Goal: Task Accomplishment & Management: Use online tool/utility

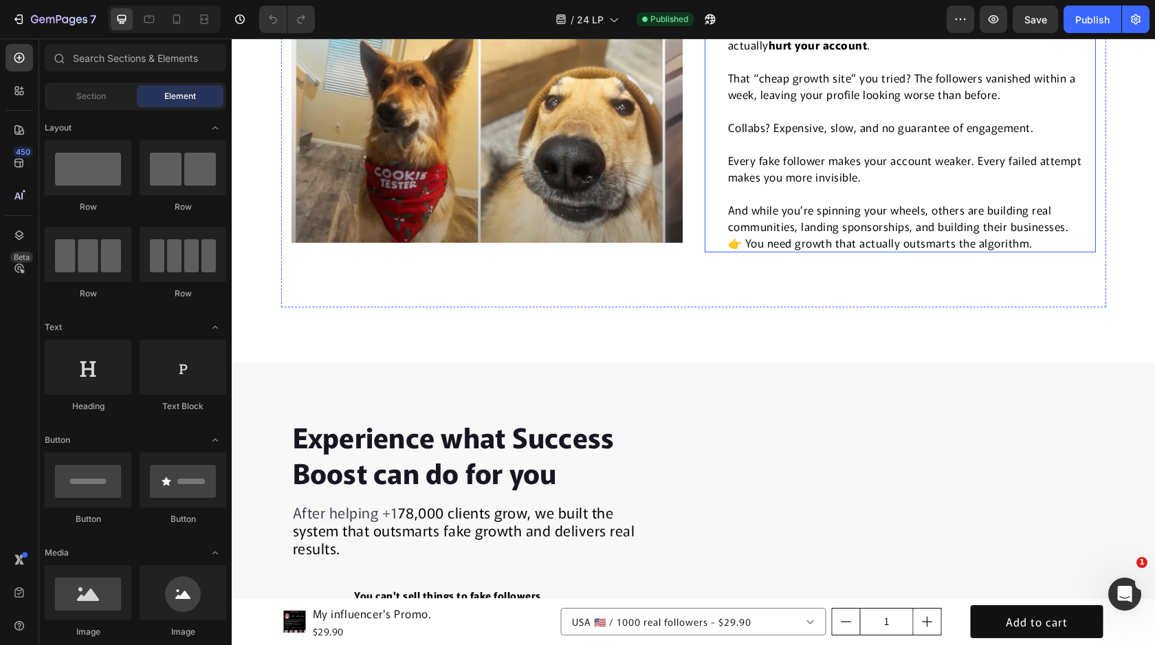
scroll to position [858, 0]
click at [764, 131] on span "Collabs? Expensive, slow, and no guarantee of engagement." at bounding box center [881, 128] width 306 height 16
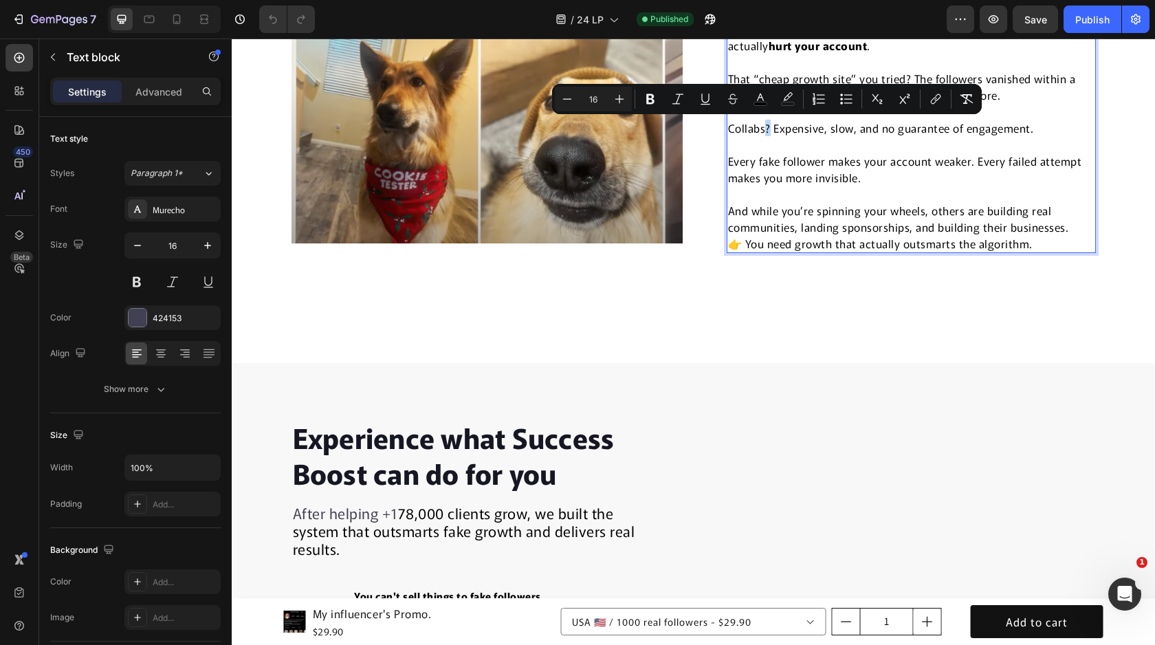
click at [764, 129] on span "Collabs? Expensive, slow, and no guarantee of engagement." at bounding box center [881, 128] width 306 height 16
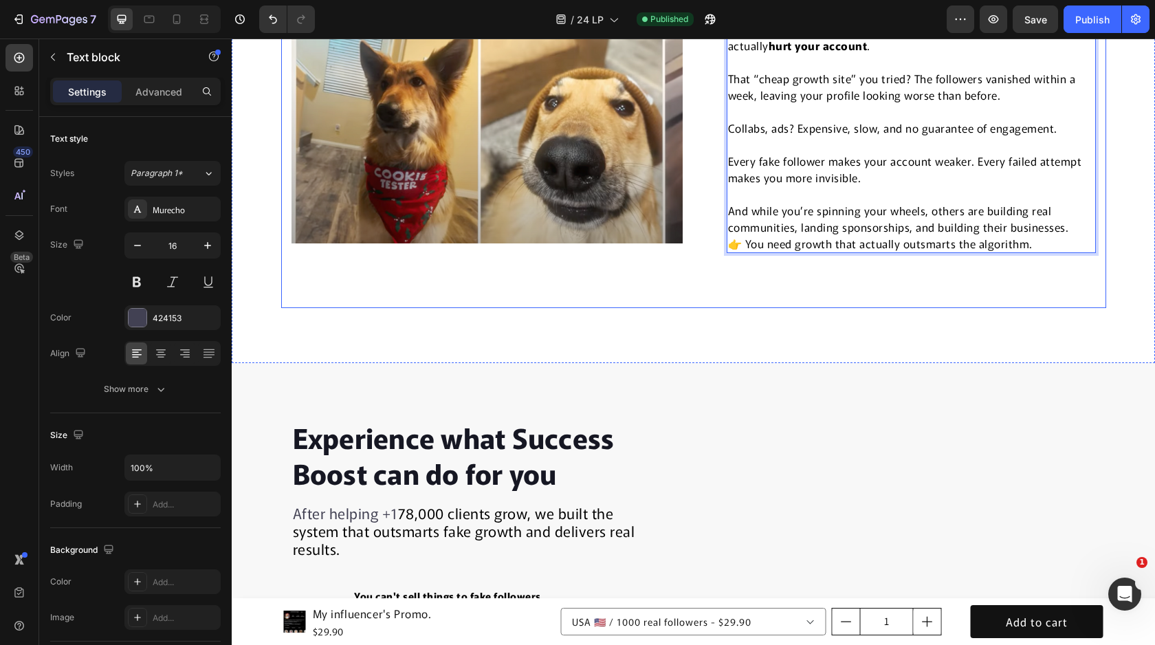
click at [710, 278] on div "Image Picture this: You’ve been posting every day. New hashtags. Trendy sounds.…" at bounding box center [693, 75] width 825 height 465
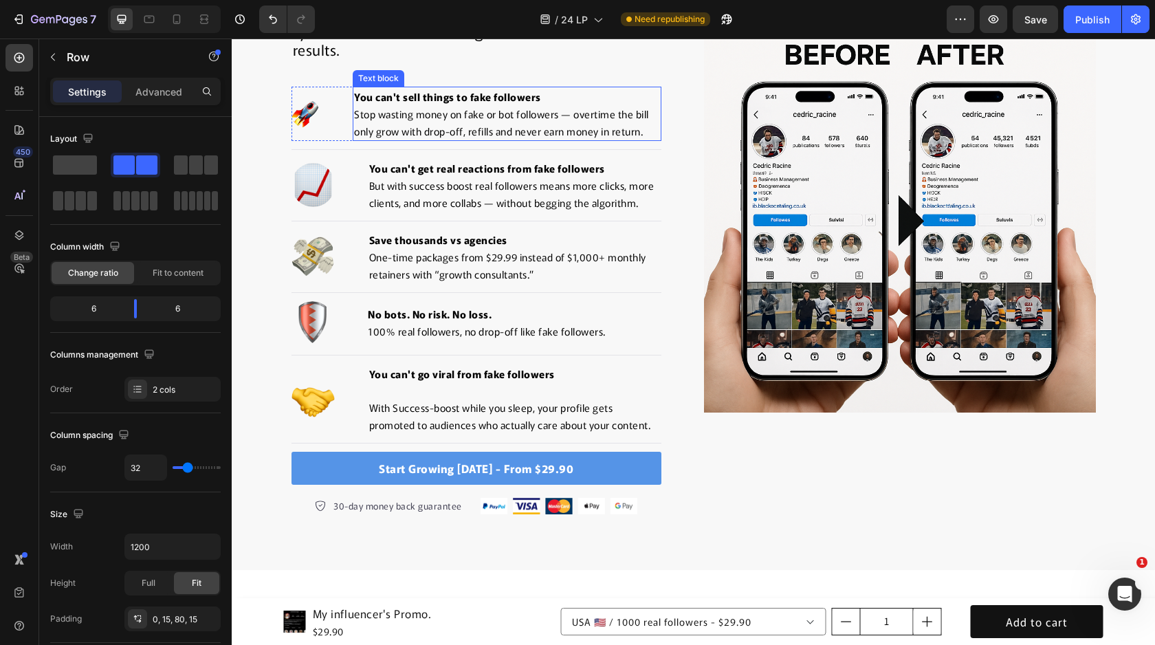
scroll to position [1349, 0]
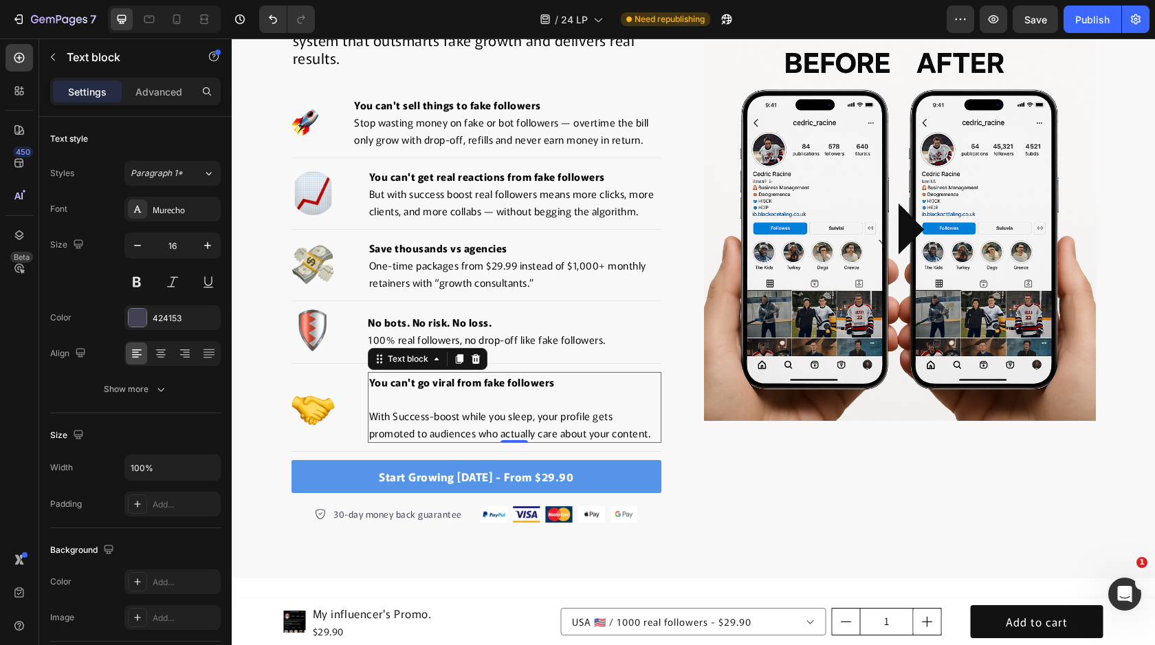
click at [408, 411] on p "You can't go viral from fake followers With Success-boost while you sleep, your…" at bounding box center [514, 407] width 291 height 68
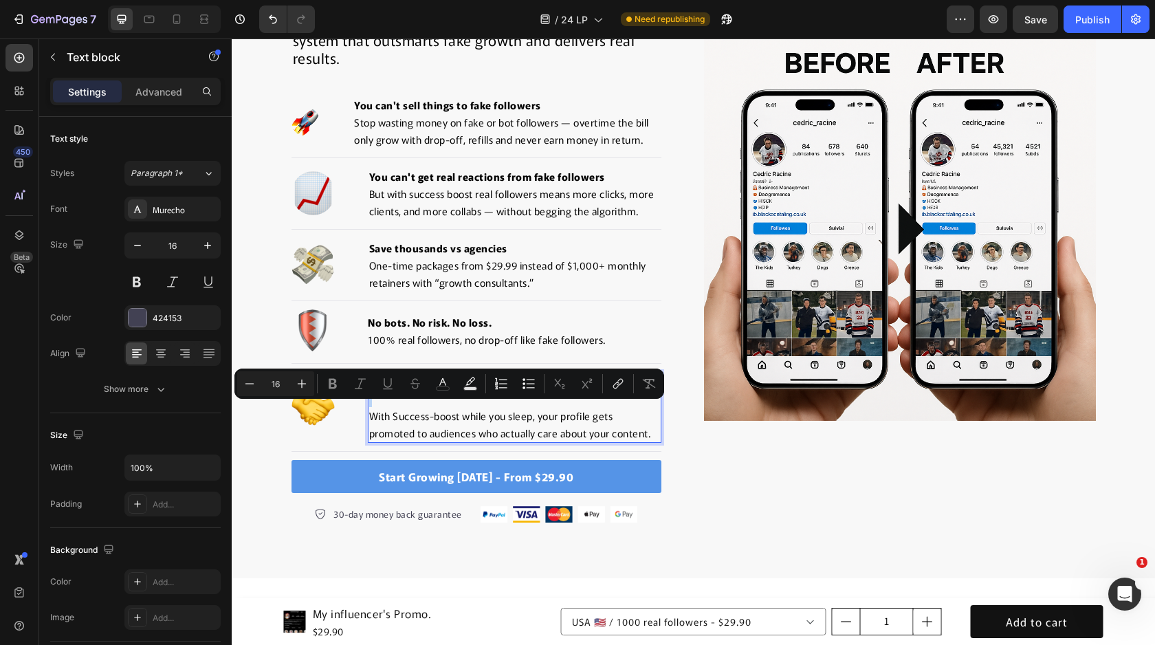
click at [370, 429] on span "With Success-boost while you sleep, your profile gets promoted to audiences who…" at bounding box center [510, 424] width 282 height 32
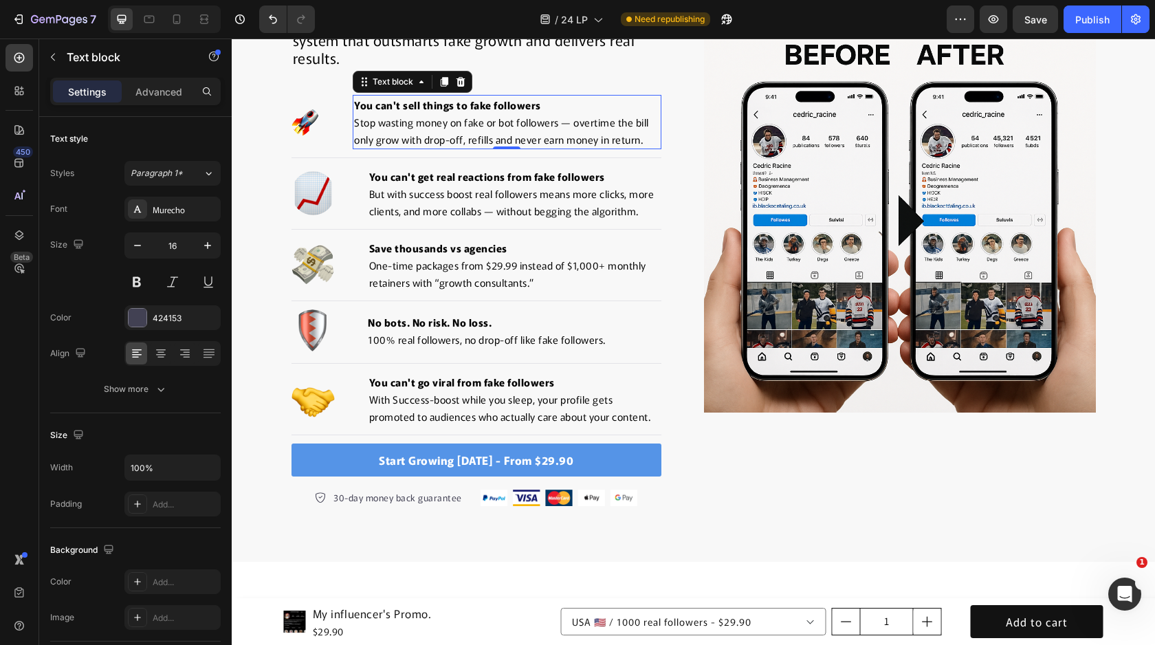
click at [487, 128] on span "Stop wasting money on fake or bot followers — overtime the bill only grow with …" at bounding box center [501, 131] width 295 height 32
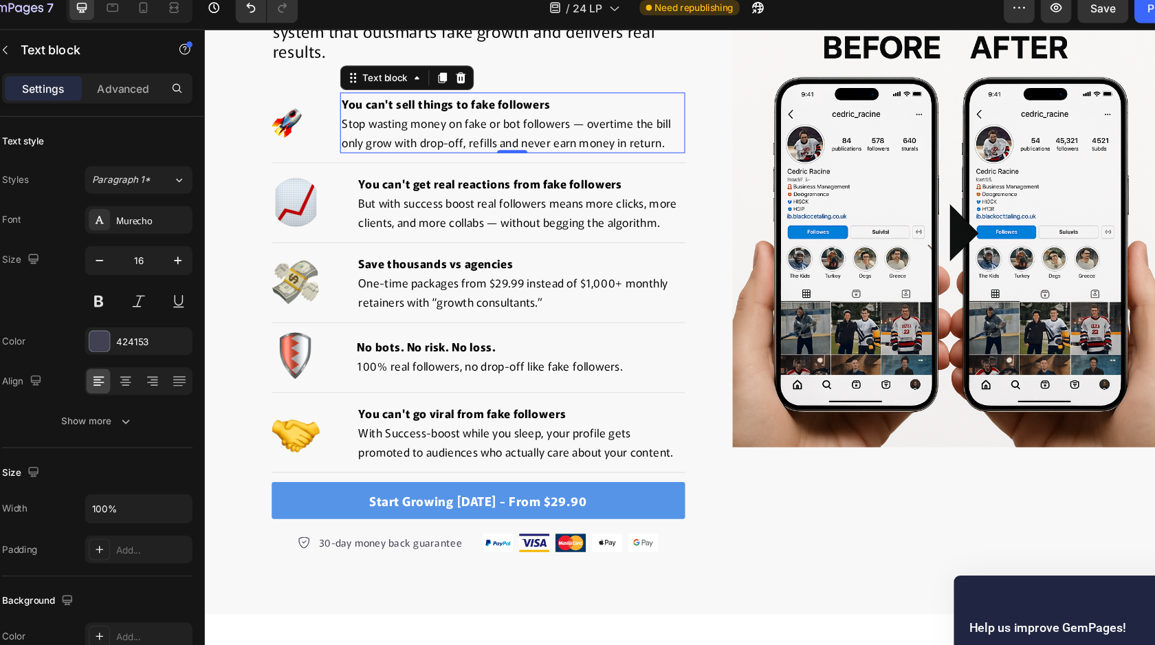
click at [428, 107] on span "Stop wasting money on fake or bot followers — overtime the bill only grow with …" at bounding box center [473, 121] width 295 height 32
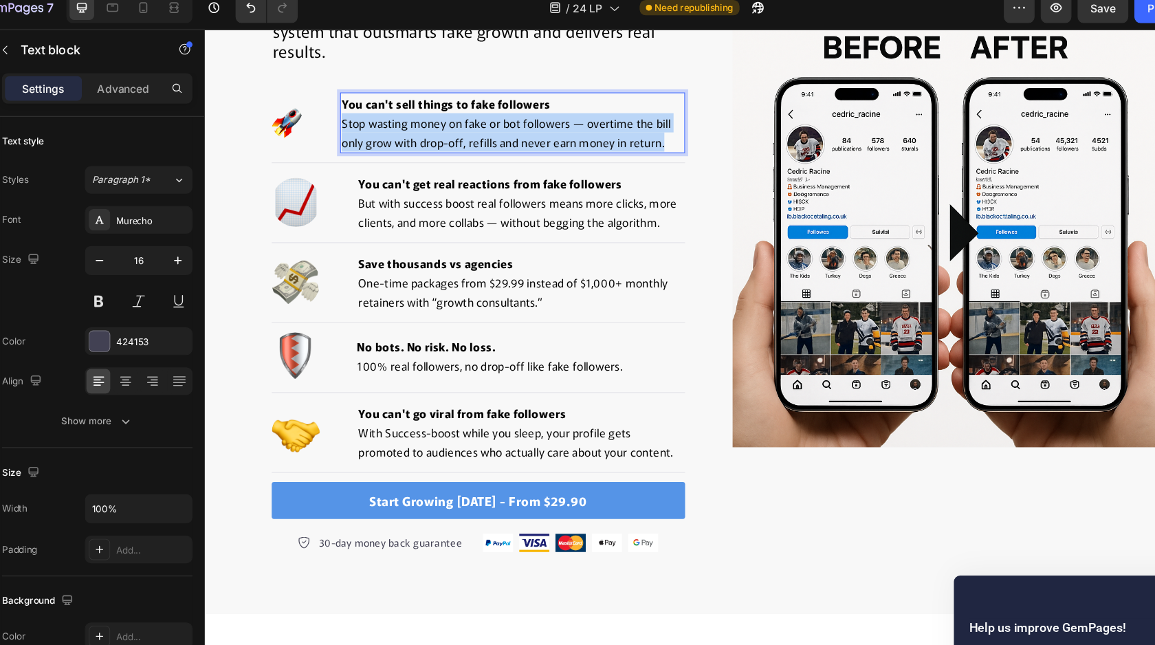
click at [428, 107] on span "Stop wasting money on fake or bot followers — overtime the bill only grow with …" at bounding box center [473, 121] width 295 height 32
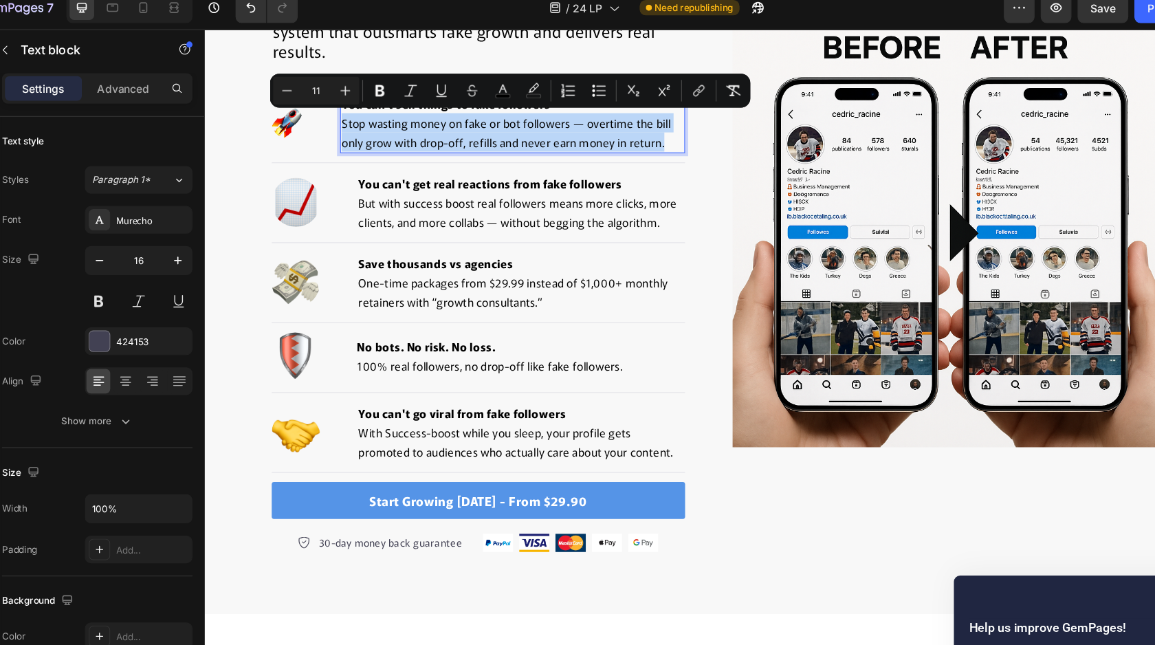
click at [428, 115] on span "Stop wasting money on fake or bot followers — overtime the bill only grow with …" at bounding box center [473, 121] width 295 height 32
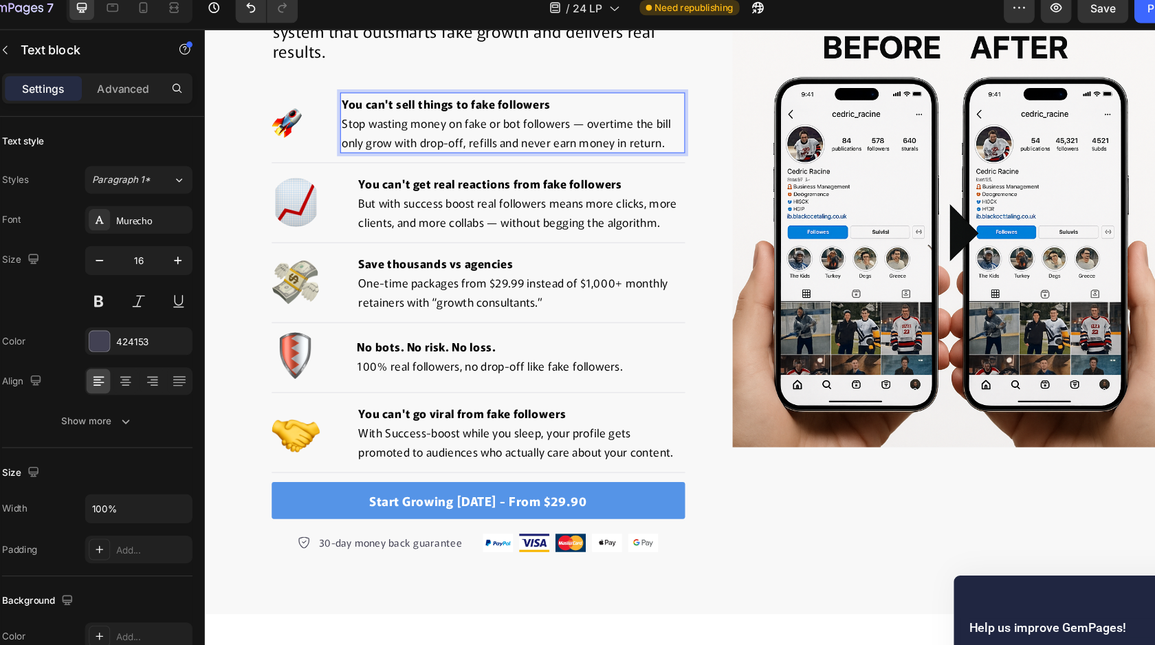
click at [386, 111] on span "Stop wasting money on fake or bot followers — overtime the bill only grow with …" at bounding box center [473, 121] width 295 height 32
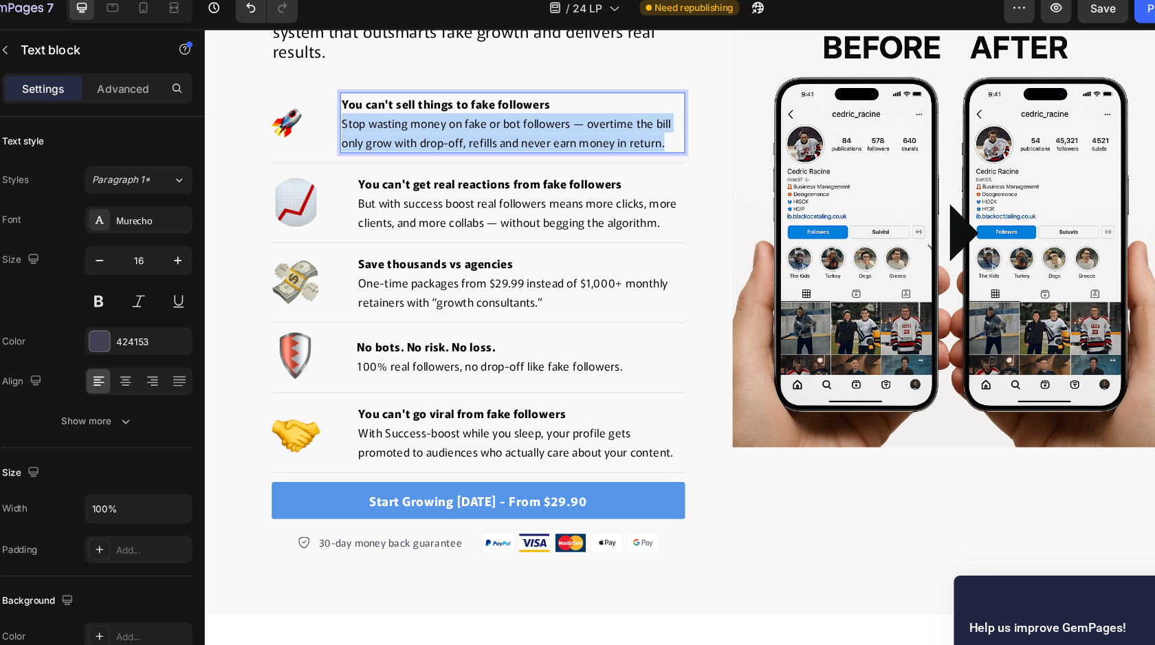
click at [386, 111] on span "Stop wasting money on fake or bot followers — overtime the bill only grow with …" at bounding box center [473, 121] width 295 height 32
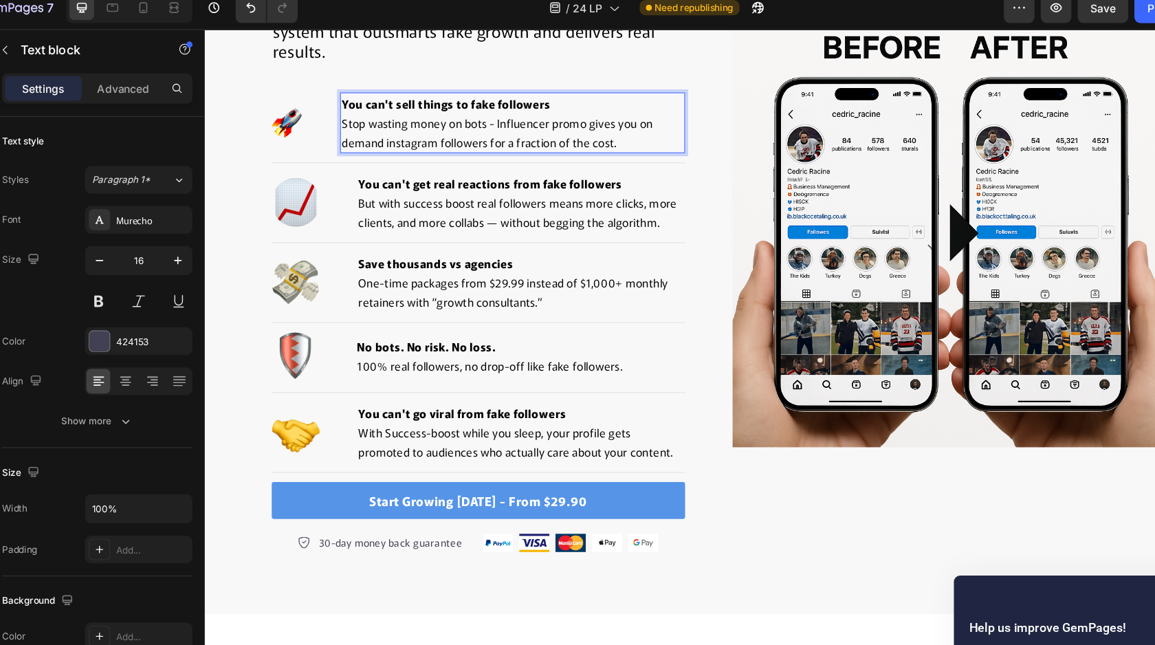
click at [517, 96] on p "You can't sell things to fake followers Stop wasting money on bots - Influencer…" at bounding box center [478, 113] width 305 height 52
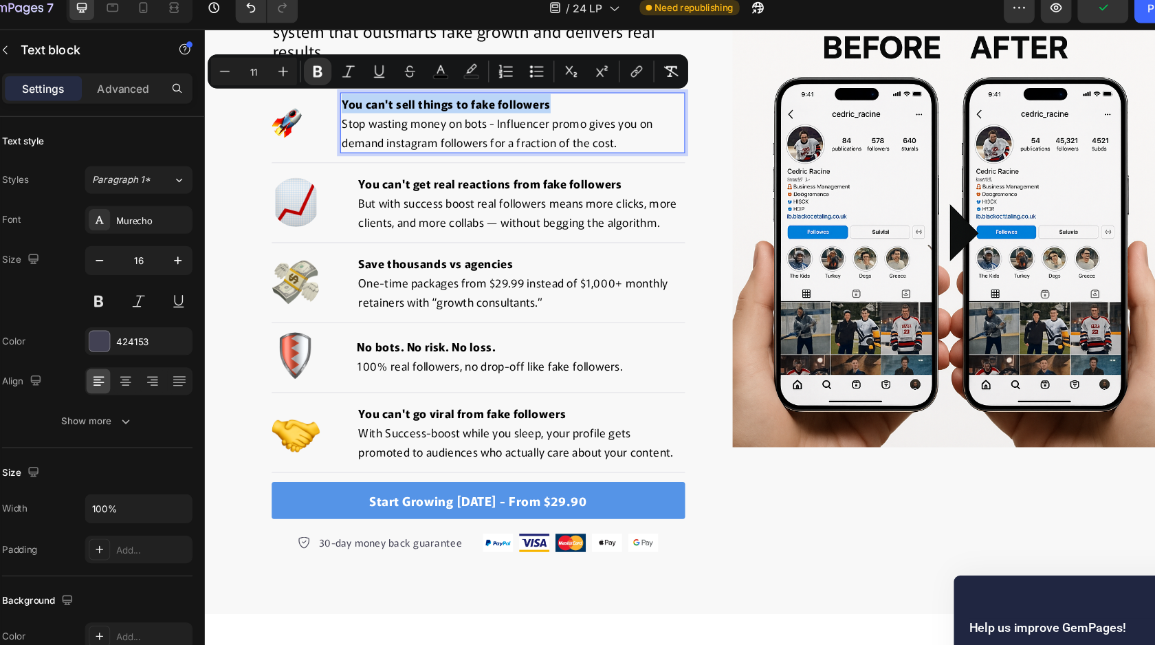
drag, startPoint x: 514, startPoint y: 94, endPoint x: 327, endPoint y: 91, distance: 187.0
click at [327, 91] on p "You can't sell things to fake followers Stop wasting money on bots - Influencer…" at bounding box center [478, 113] width 305 height 52
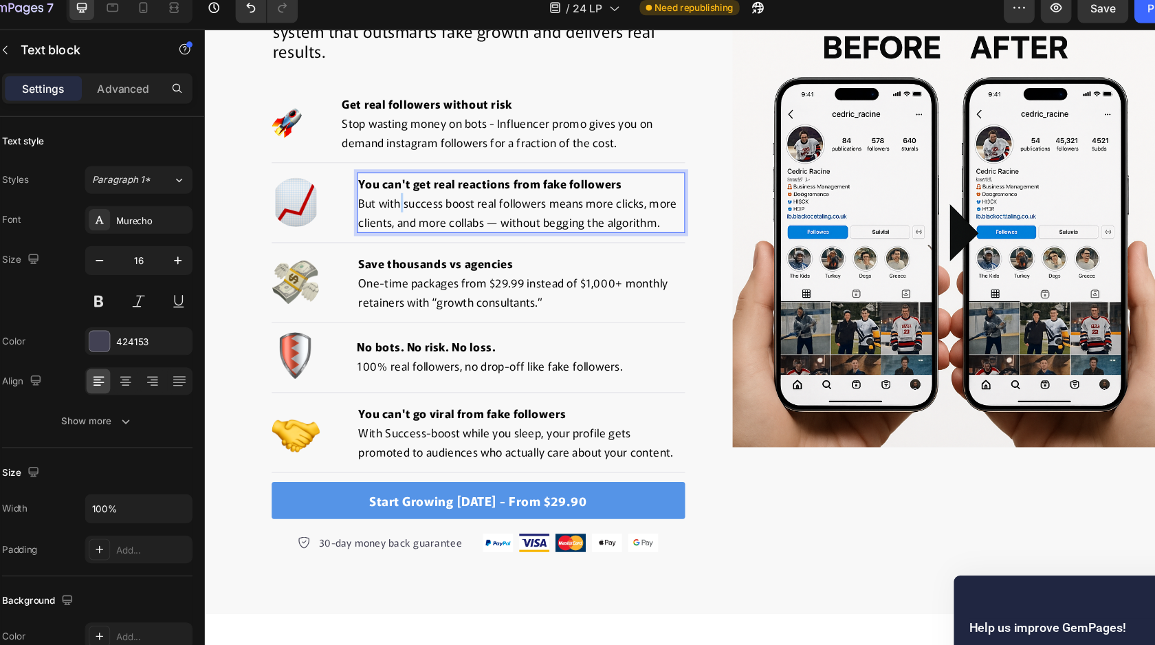
click at [381, 186] on span "But with success boost real followers means more clicks, more clients, and more…" at bounding box center [484, 193] width 285 height 32
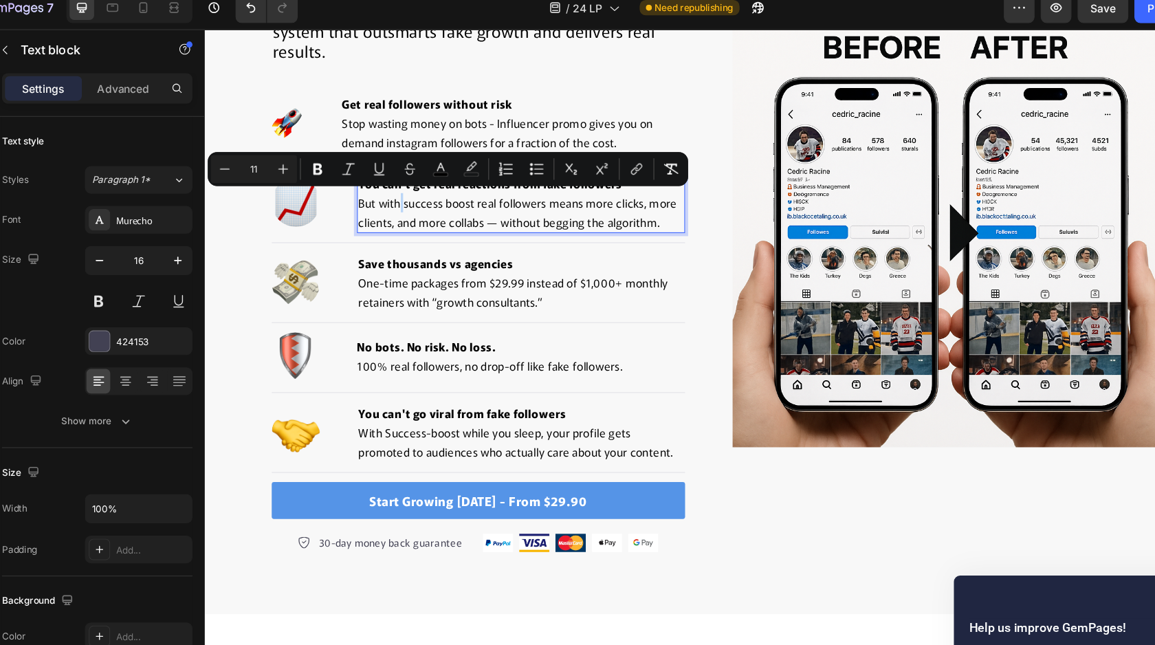
click at [381, 188] on span "But with success boost real followers means more clicks, more clients, and more…" at bounding box center [484, 193] width 285 height 32
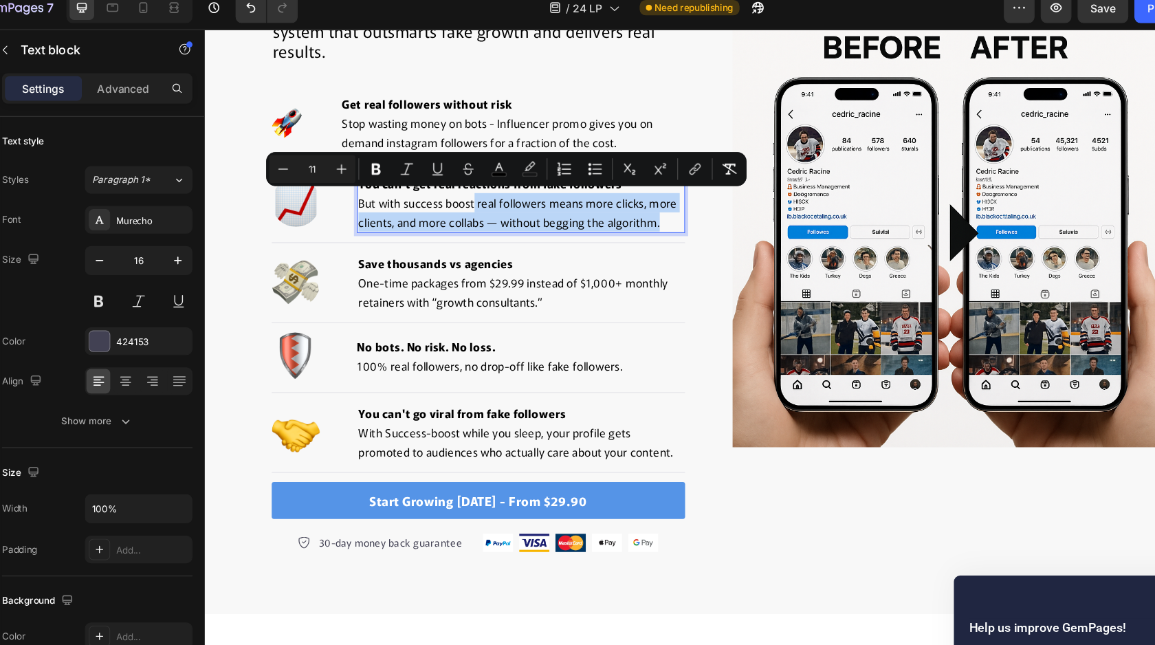
drag, startPoint x: 393, startPoint y: 214, endPoint x: 450, endPoint y: 186, distance: 63.0
click at [450, 186] on p "You can't get real reactions from fake followers But with success boost real fo…" at bounding box center [487, 184] width 291 height 52
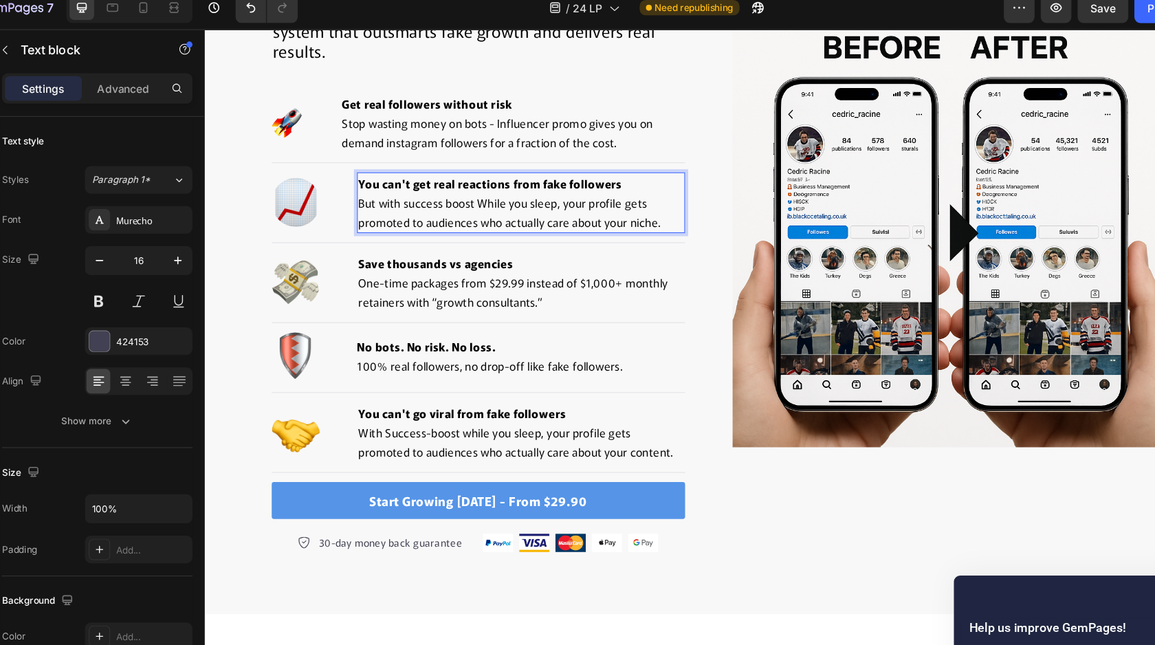
click at [458, 184] on span "But with success boost While you sleep, your profile gets promoted to audiences…" at bounding box center [477, 193] width 271 height 32
drag, startPoint x: 450, startPoint y: 184, endPoint x: 533, endPoint y: 198, distance: 85.1
click at [533, 198] on span "But with success boost while you sleep, your profile gets promoted to audiences…" at bounding box center [477, 193] width 271 height 32
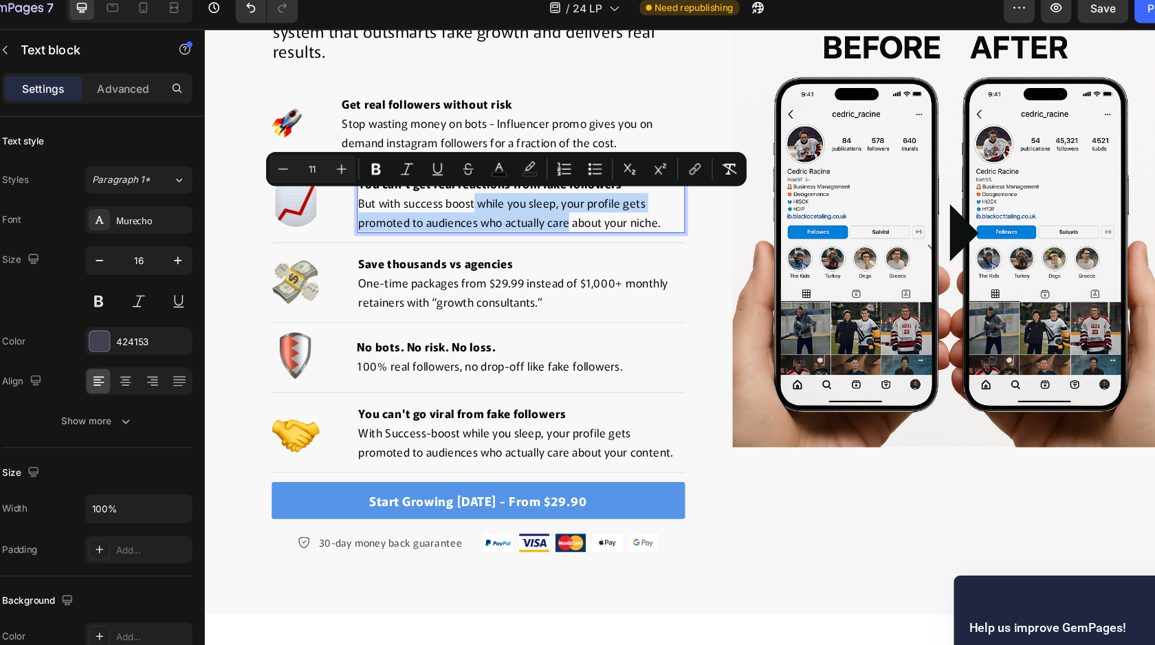
click at [533, 198] on span "But with success boost while you sleep, your profile gets promoted to audiences…" at bounding box center [477, 193] width 271 height 32
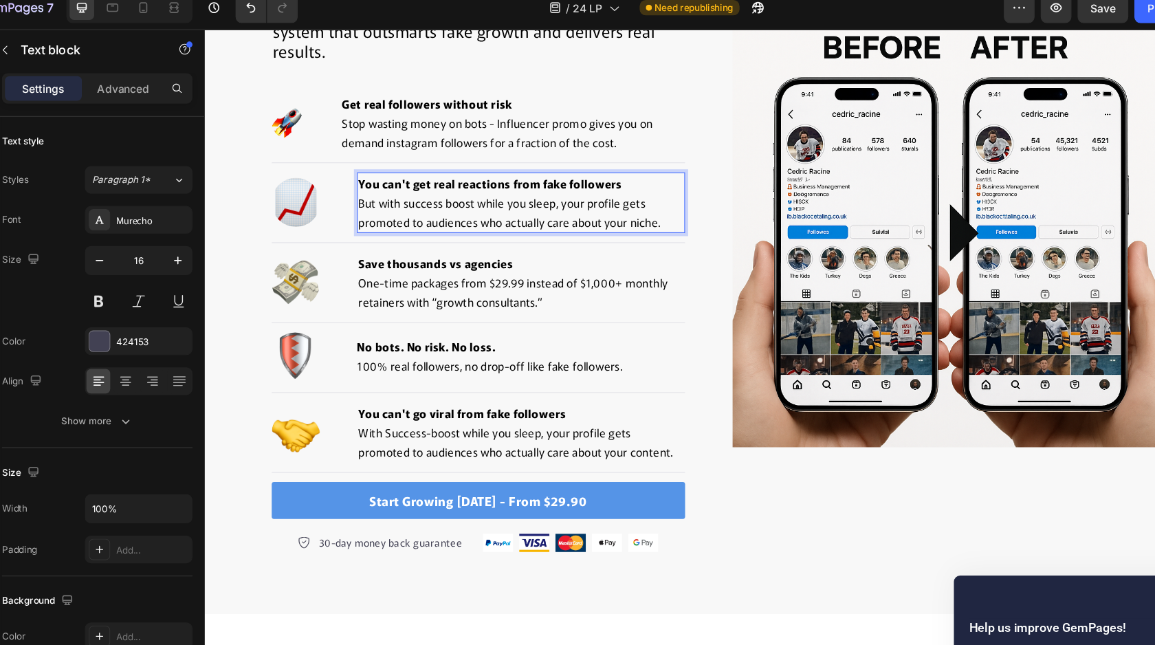
click at [377, 164] on strong "You can't get real reactions from fake followers" at bounding box center [460, 166] width 236 height 14
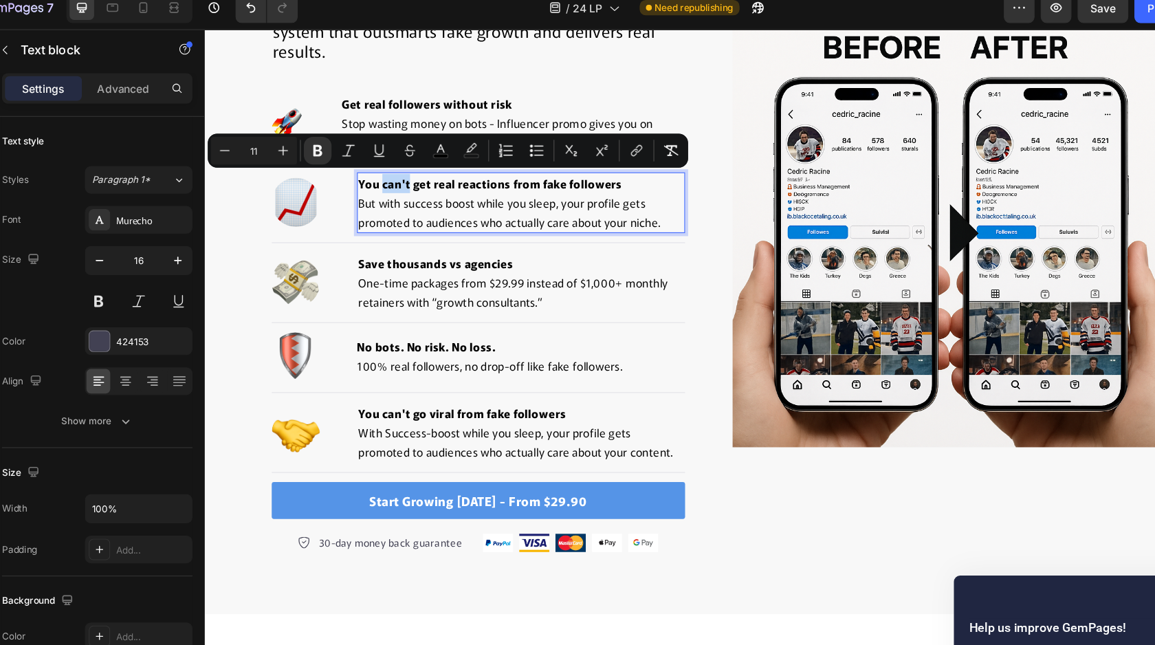
click at [377, 164] on strong "You can't get real reactions from fake followers" at bounding box center [460, 166] width 236 height 14
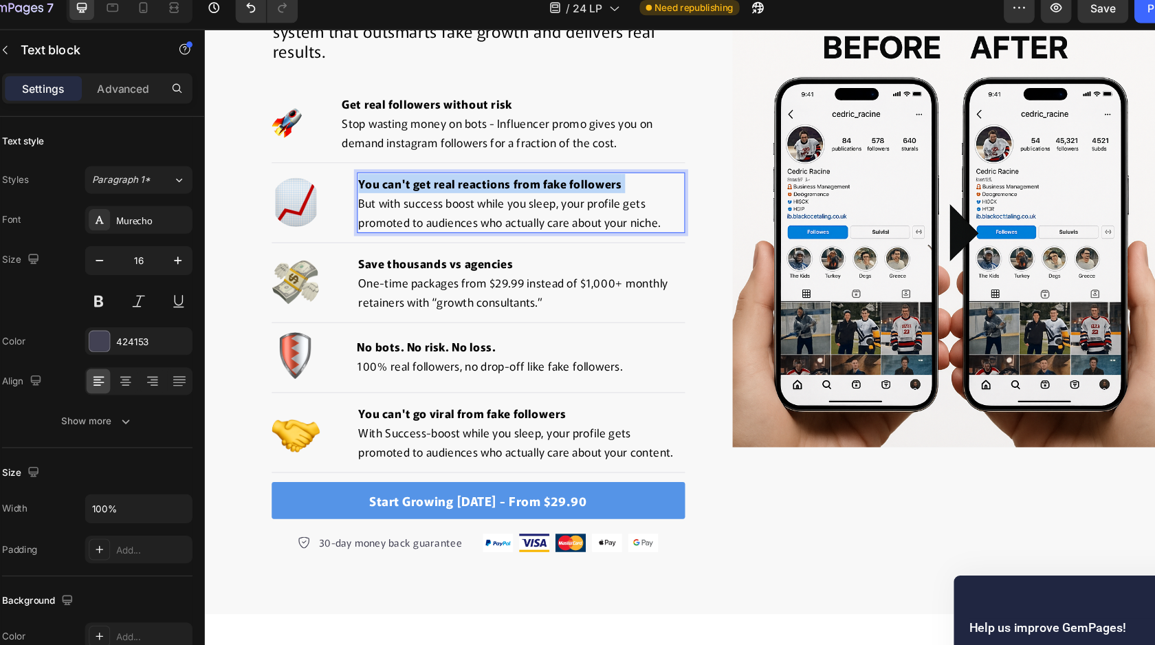
click at [377, 164] on strong "You can't get real reactions from fake followers" at bounding box center [460, 166] width 236 height 14
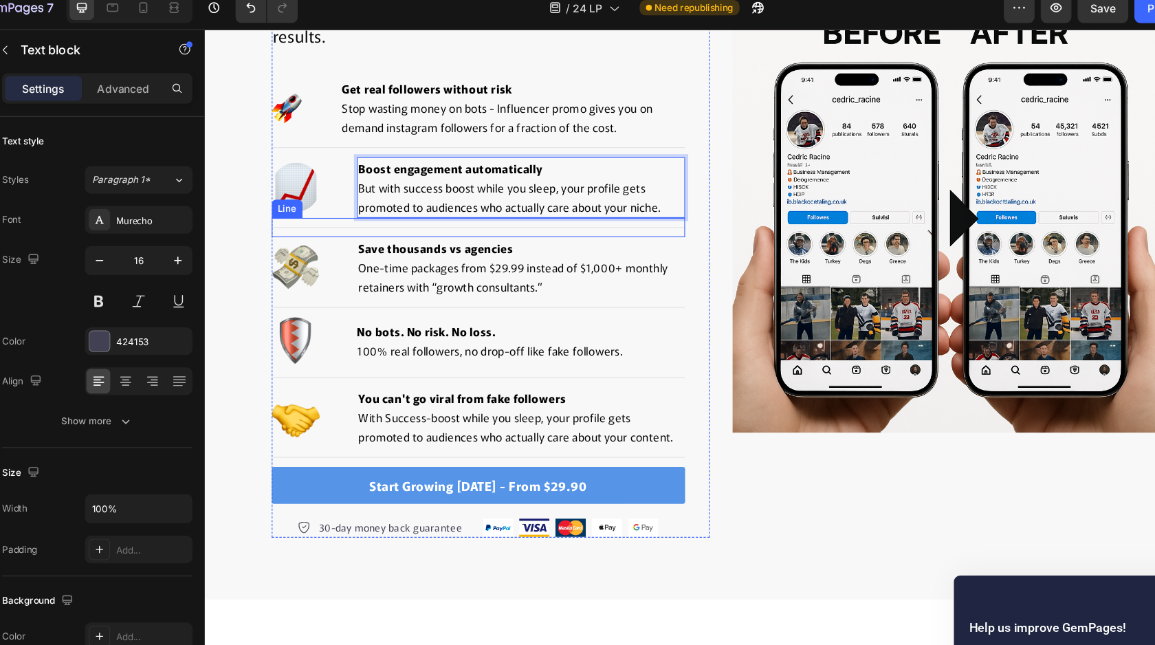
scroll to position [1364, 0]
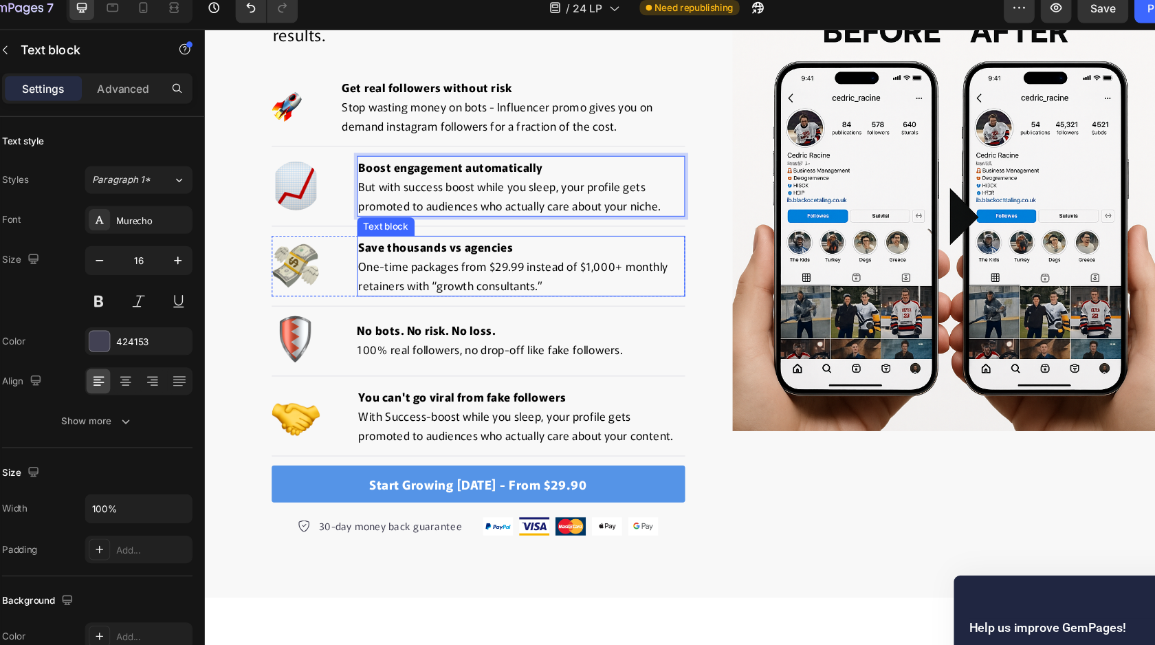
click at [577, 243] on span "One-time packages from $29.99 instead of $1,000+ monthly retainers with “growth…" at bounding box center [480, 250] width 277 height 32
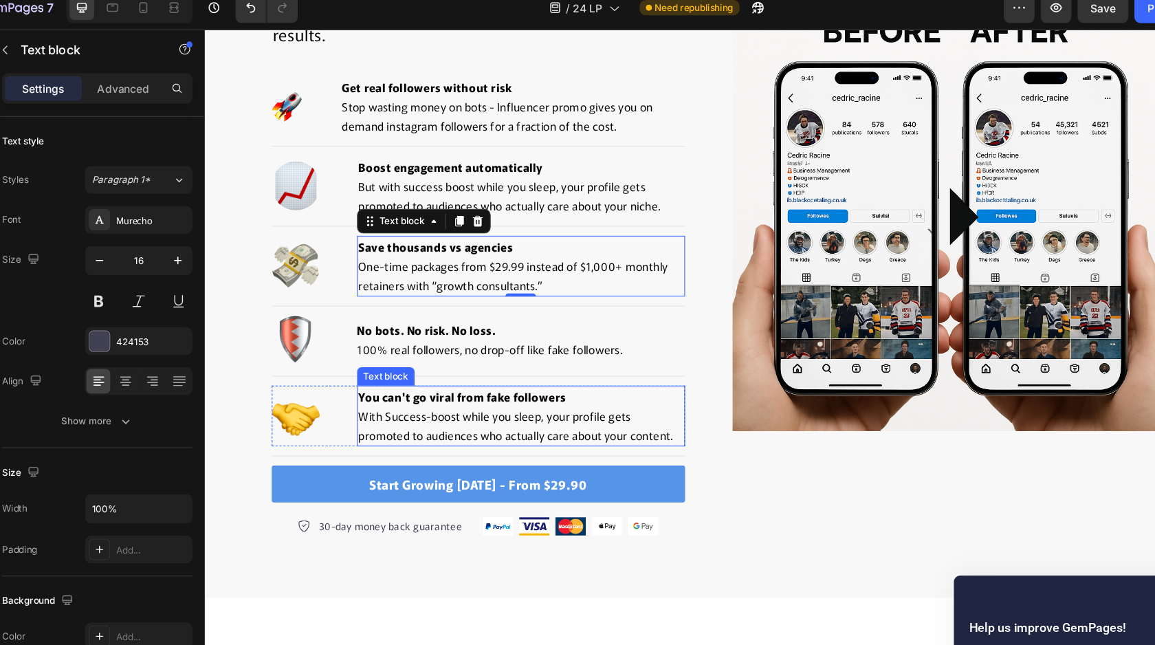
click at [406, 378] on span "With Success-boost while you sleep, your profile gets promoted to audiences who…" at bounding box center [483, 384] width 282 height 32
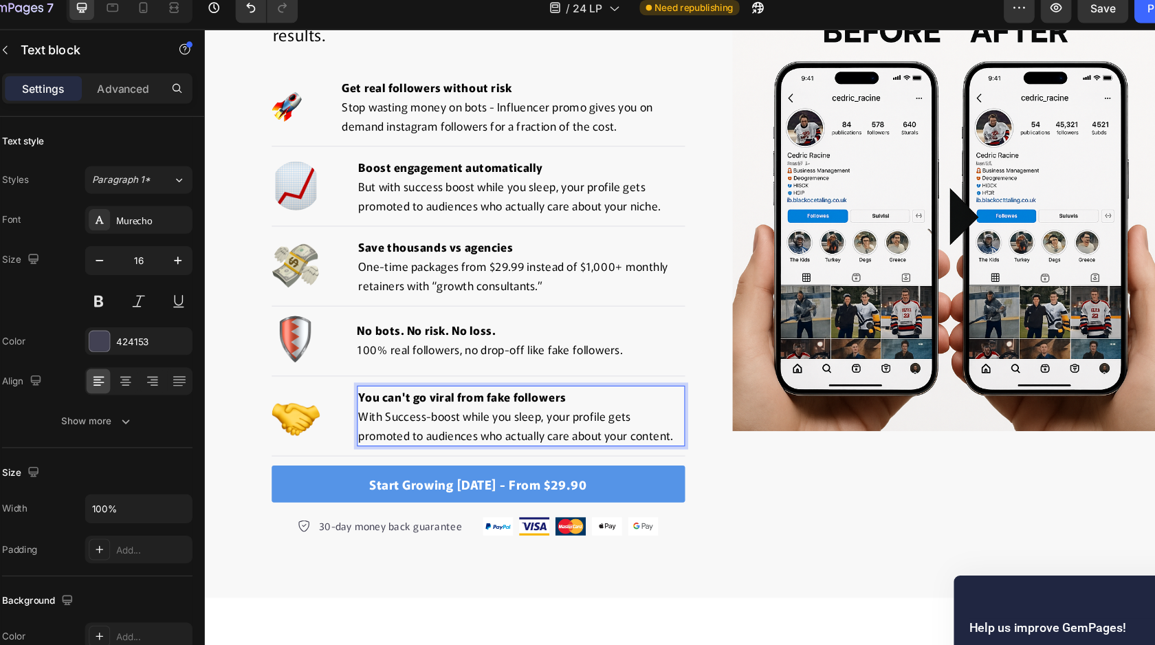
click at [443, 376] on span "With Success-boost while you sleep, your profile gets promoted to audiences who…" at bounding box center [483, 384] width 282 height 32
click at [442, 376] on span "With Success-boost while you sleep, your profile gets promoted to audiences who…" at bounding box center [483, 384] width 282 height 32
click at [439, 375] on span "With Success-boost while you sleep, your profile gets promoted to audiences who…" at bounding box center [483, 384] width 282 height 32
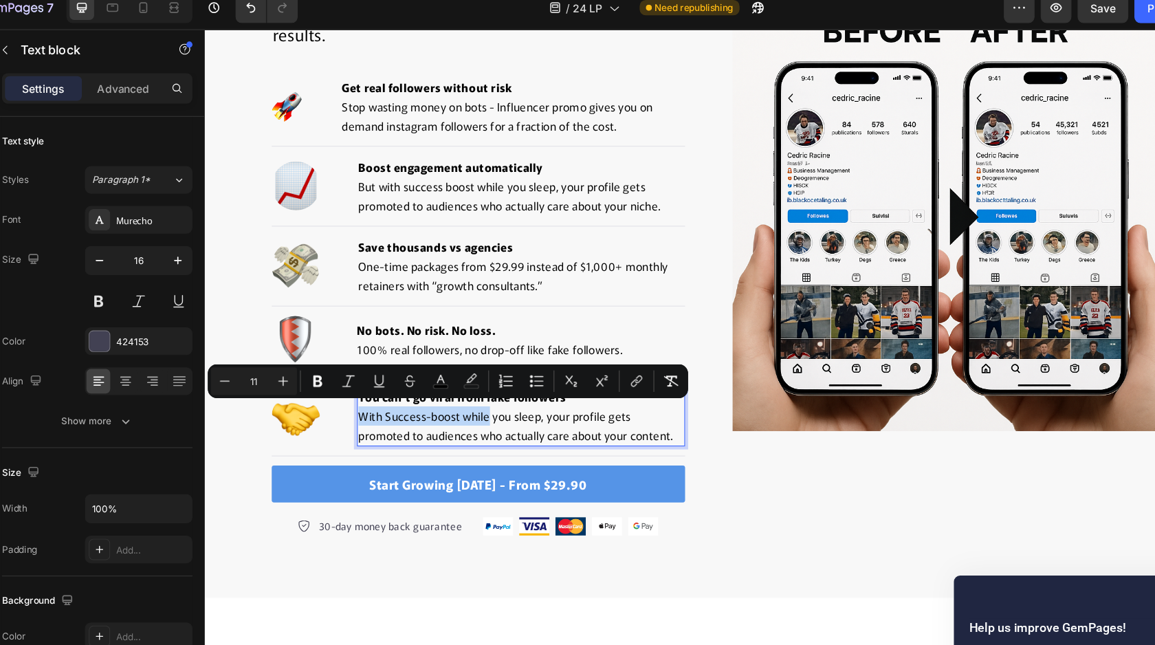
drag, startPoint x: 438, startPoint y: 375, endPoint x: 345, endPoint y: 372, distance: 92.8
click at [345, 372] on span "With Success-boost while you sleep, your profile gets promoted to audiences who…" at bounding box center [483, 384] width 282 height 32
click at [353, 372] on span "With Success-boost while you sleep, your profile gets promoted to audiences who…" at bounding box center [483, 384] width 282 height 32
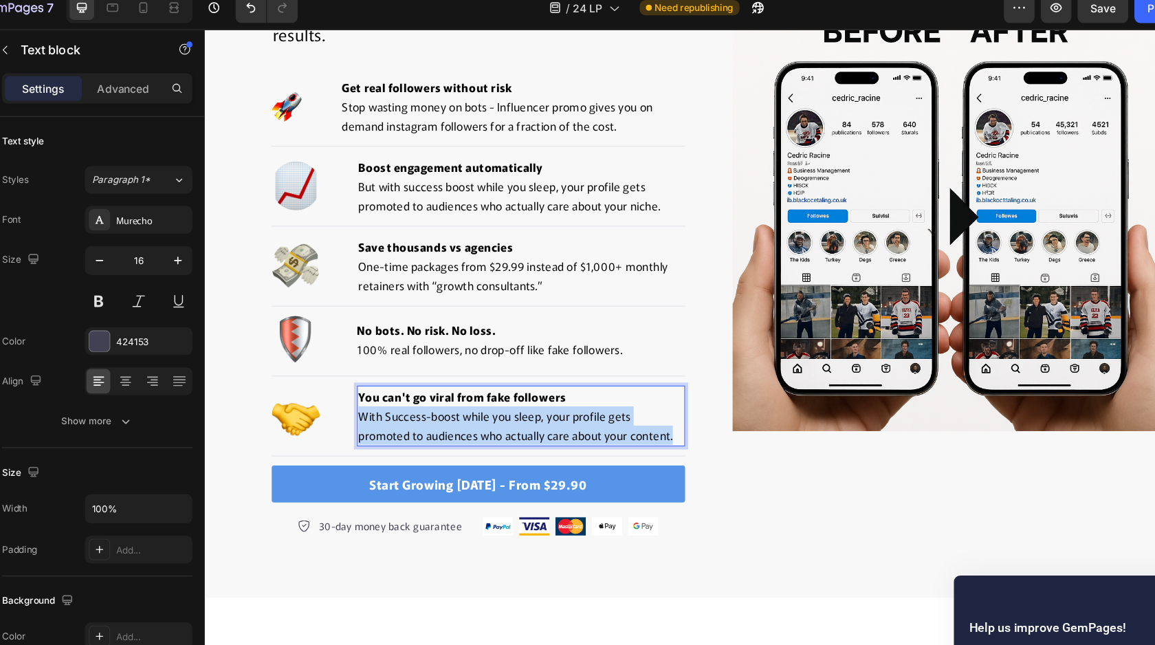
drag, startPoint x: 344, startPoint y: 372, endPoint x: 389, endPoint y: 405, distance: 56.1
click at [389, 401] on p "You can't go viral from fake followers With Success-boost while you sleep, your…" at bounding box center [487, 375] width 291 height 52
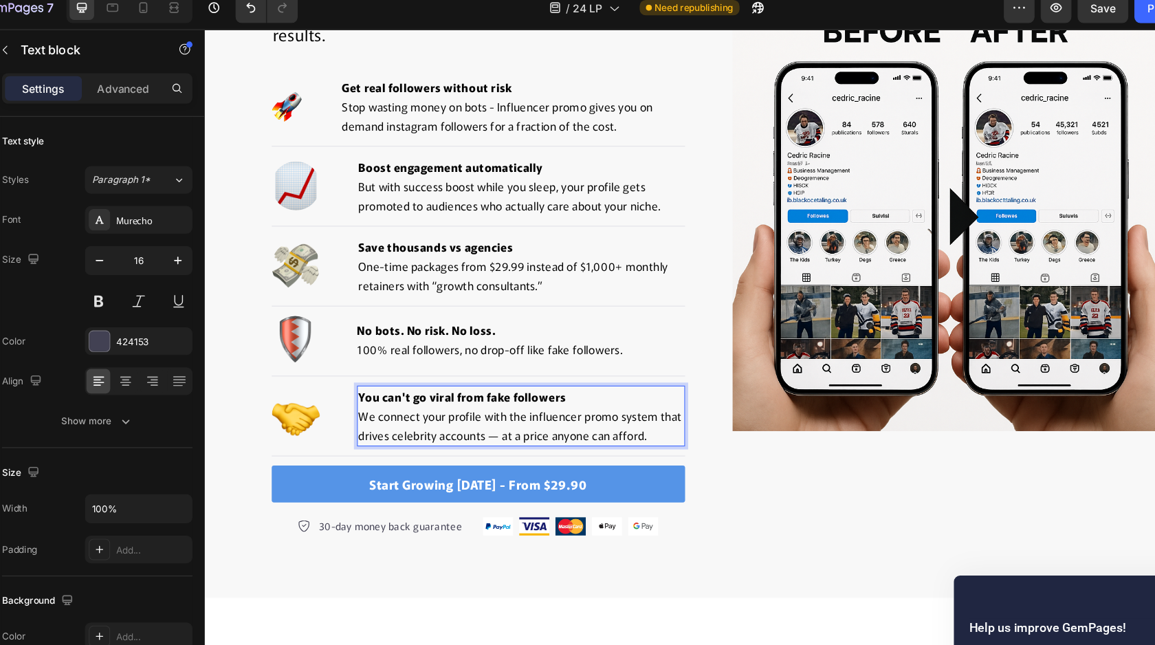
click at [356, 353] on strong "You can't go viral from fake followers" at bounding box center [435, 358] width 186 height 14
click at [355, 352] on strong "🚀 Scale like the stars" at bounding box center [396, 358] width 108 height 14
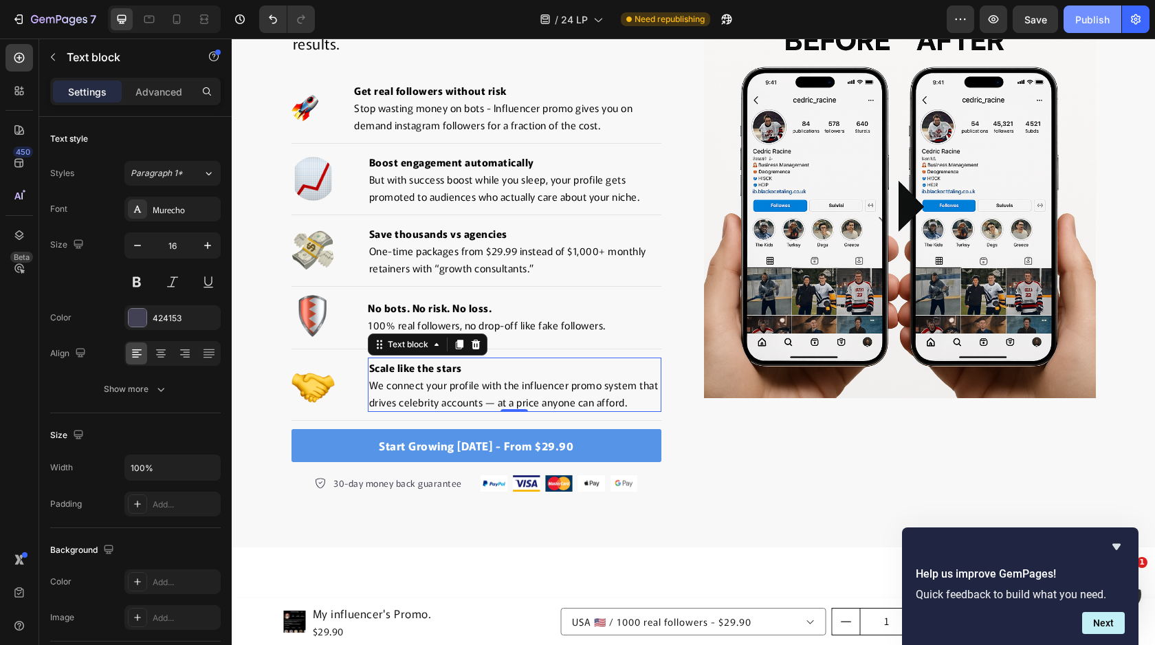
click at [1094, 29] on button "Publish" at bounding box center [1092, 18] width 58 height 27
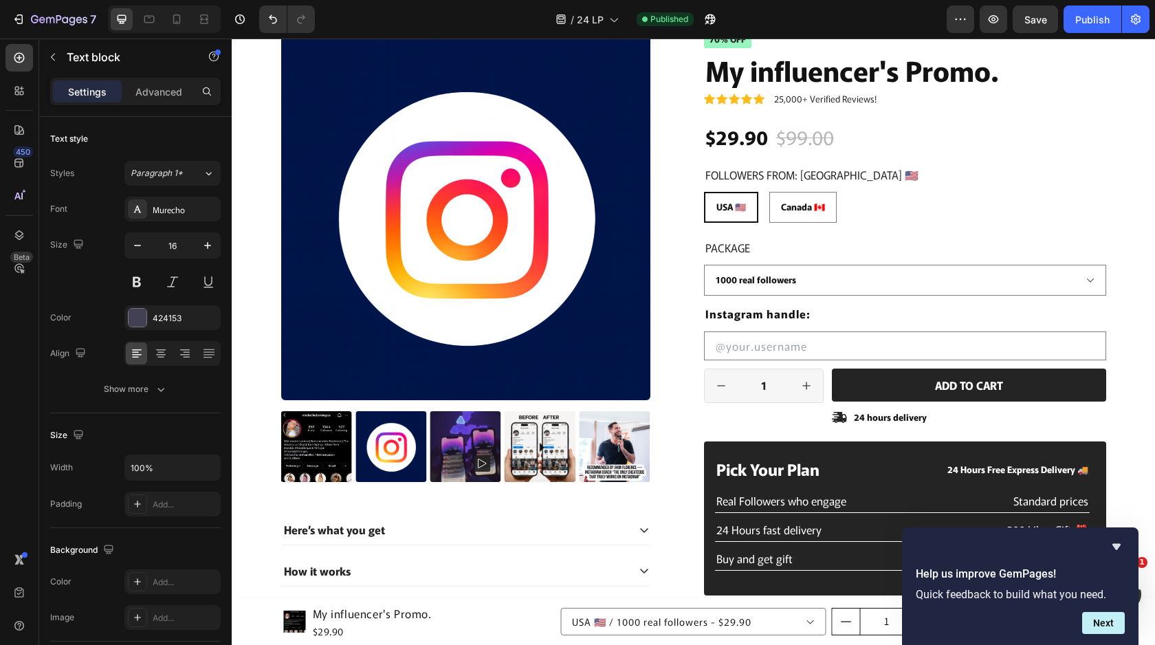
scroll to position [2819, 0]
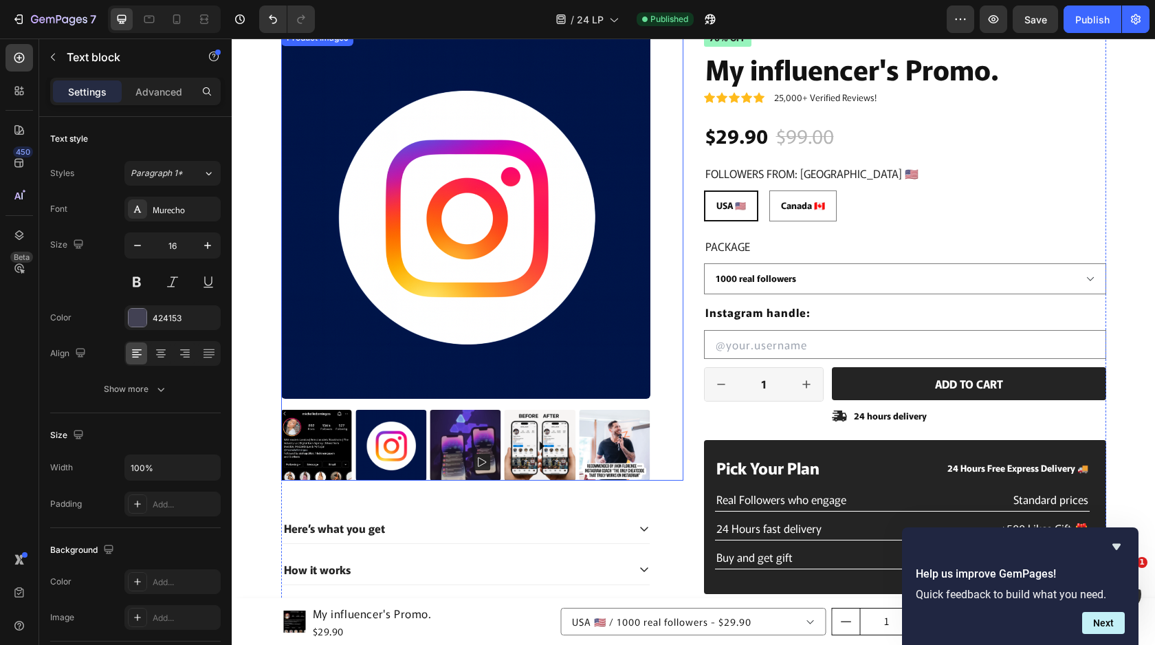
click at [299, 446] on img at bounding box center [315, 445] width 71 height 71
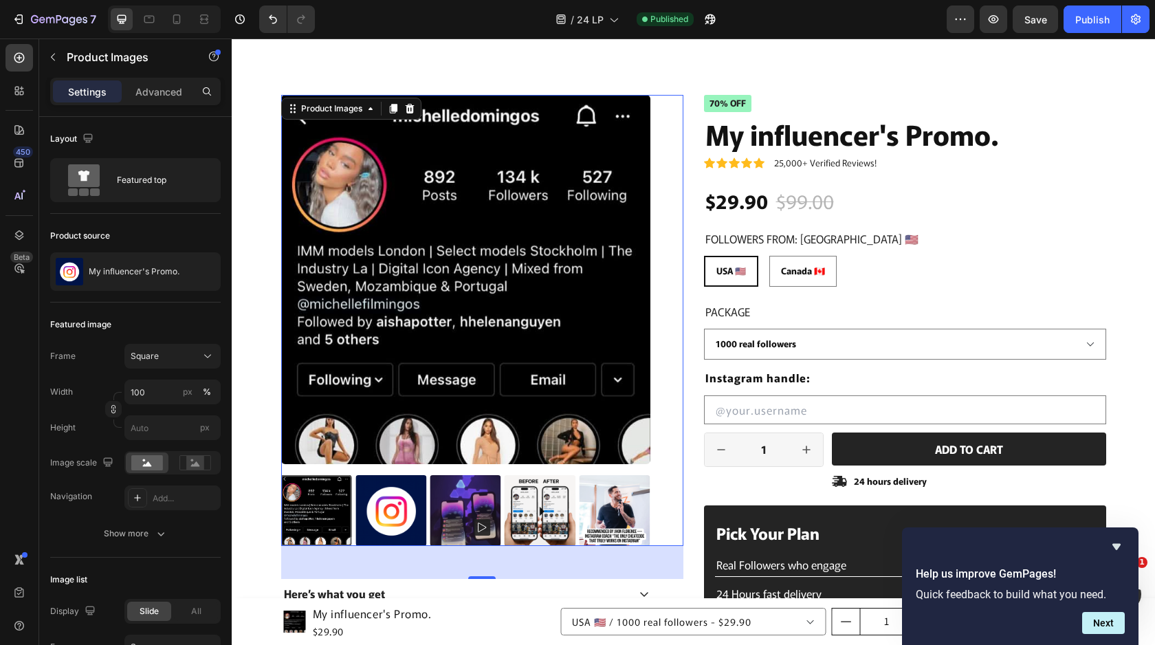
scroll to position [2760, 0]
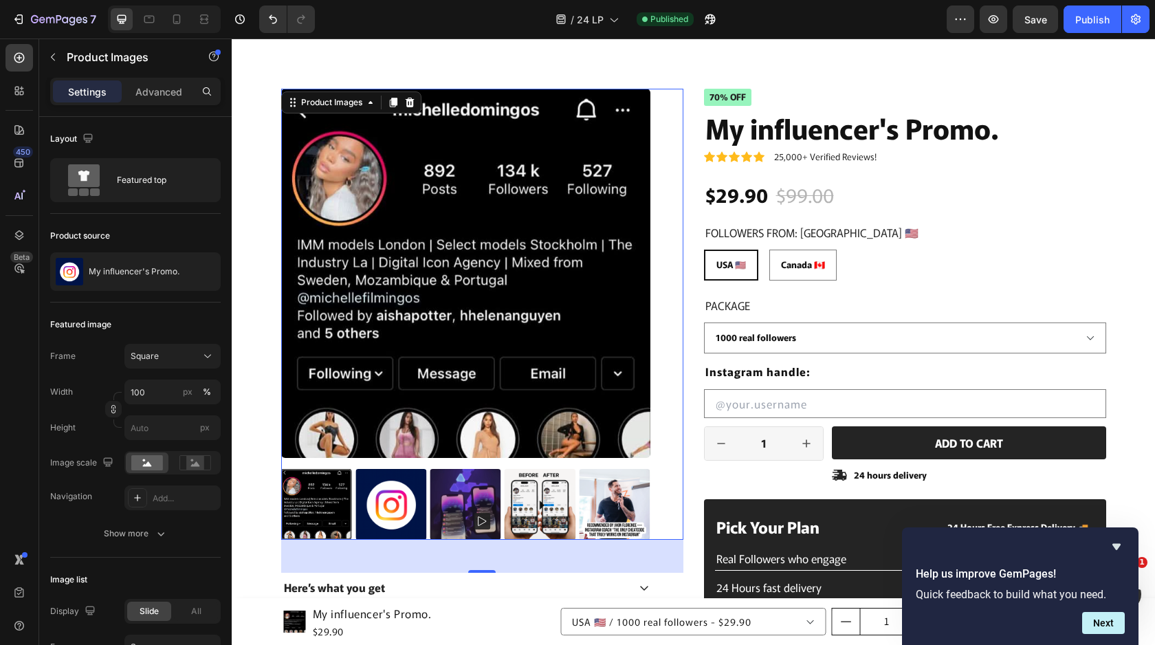
click at [389, 504] on img at bounding box center [390, 504] width 71 height 71
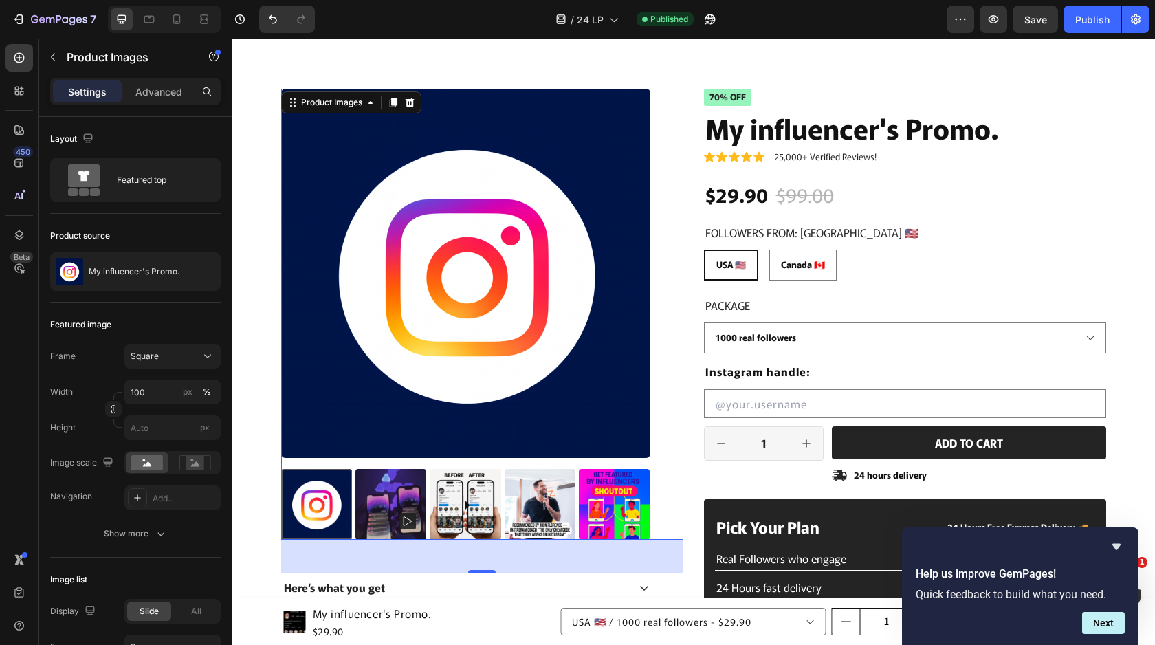
click at [444, 500] on img at bounding box center [465, 504] width 71 height 71
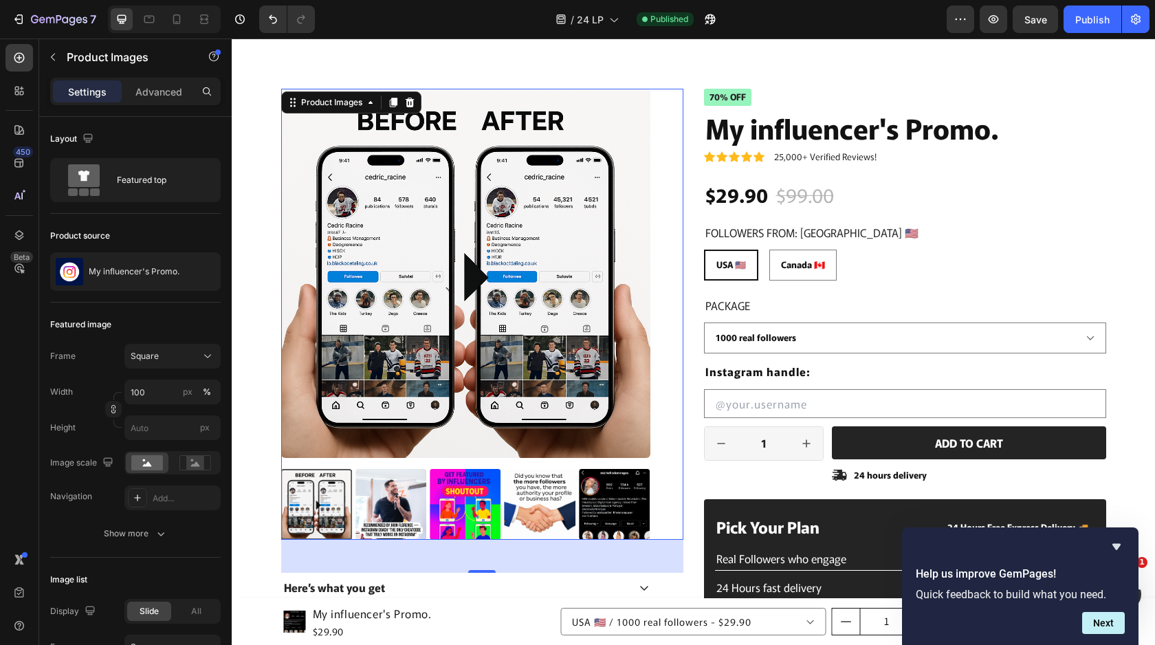
click at [420, 498] on img at bounding box center [390, 504] width 71 height 71
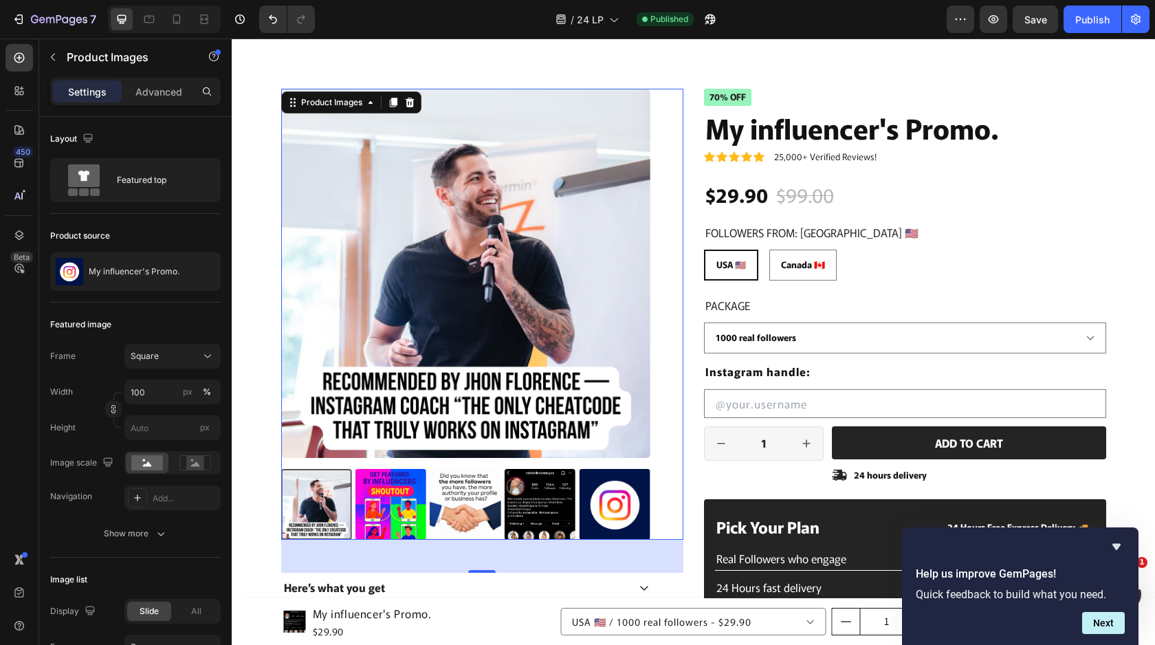
click at [428, 495] on div at bounding box center [465, 504] width 369 height 71
click at [408, 493] on img at bounding box center [390, 504] width 71 height 71
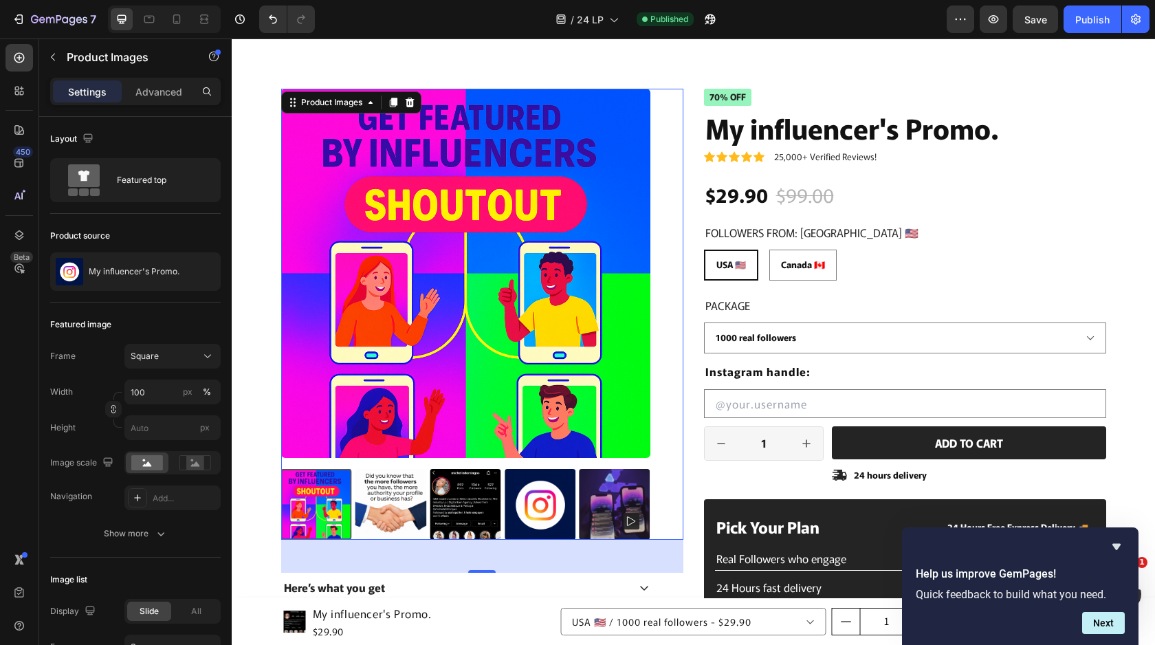
click at [408, 493] on img at bounding box center [390, 504] width 71 height 71
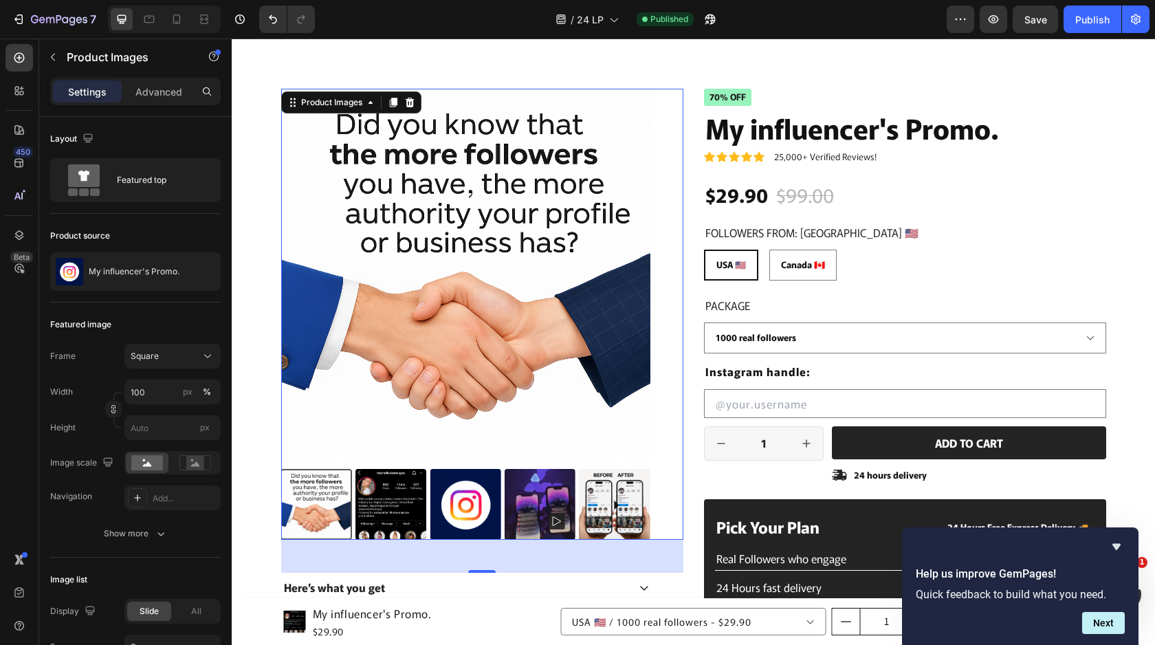
click at [445, 493] on img at bounding box center [465, 504] width 71 height 71
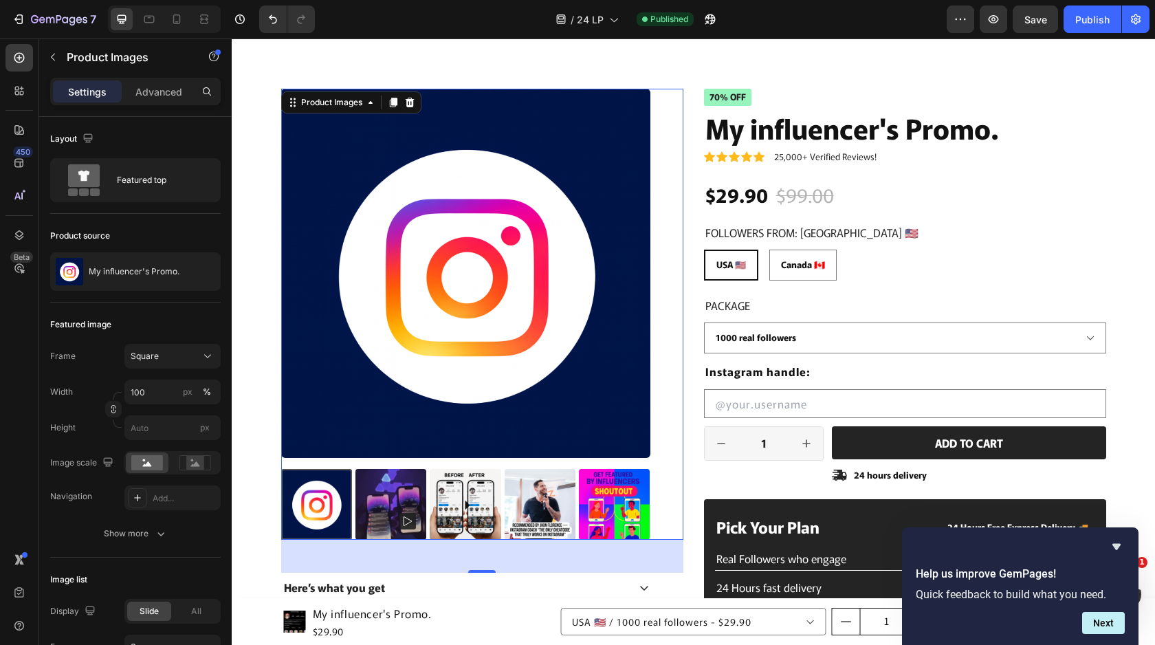
click at [441, 491] on img at bounding box center [465, 504] width 71 height 71
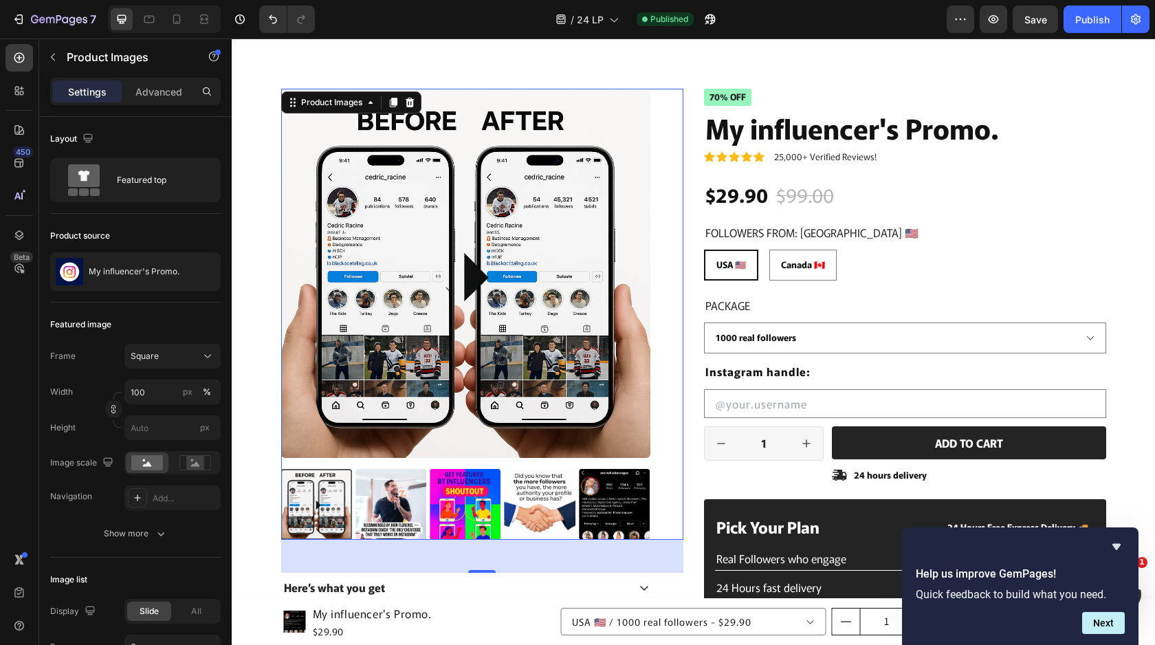
click at [469, 485] on img at bounding box center [465, 504] width 71 height 71
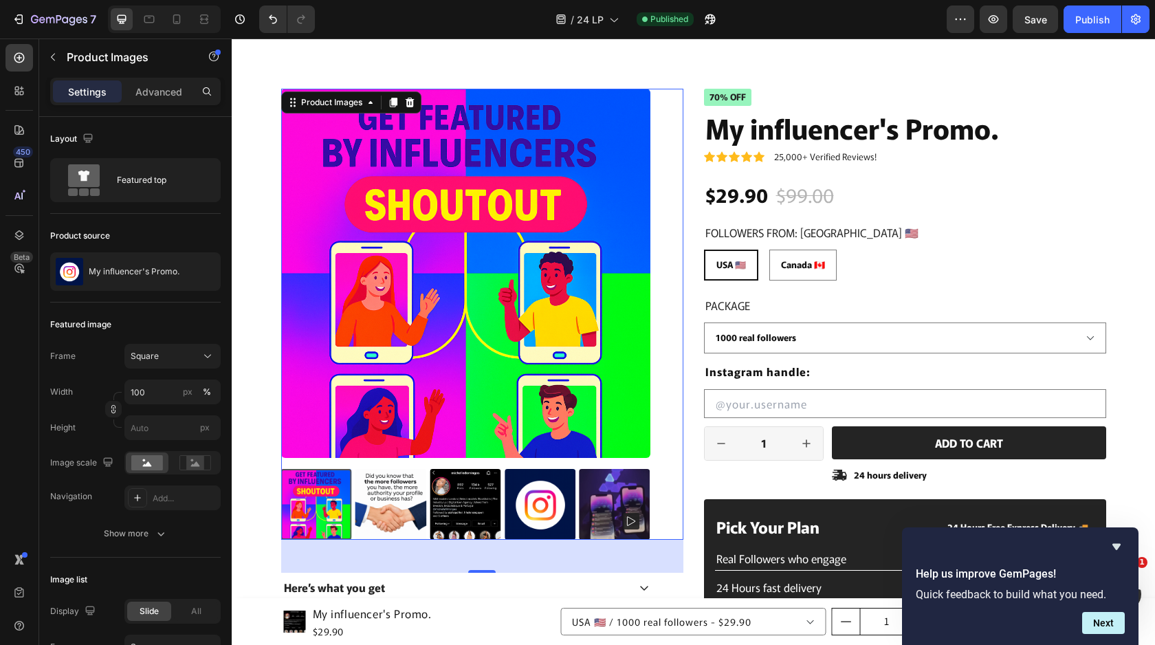
click at [477, 491] on img at bounding box center [465, 504] width 71 height 71
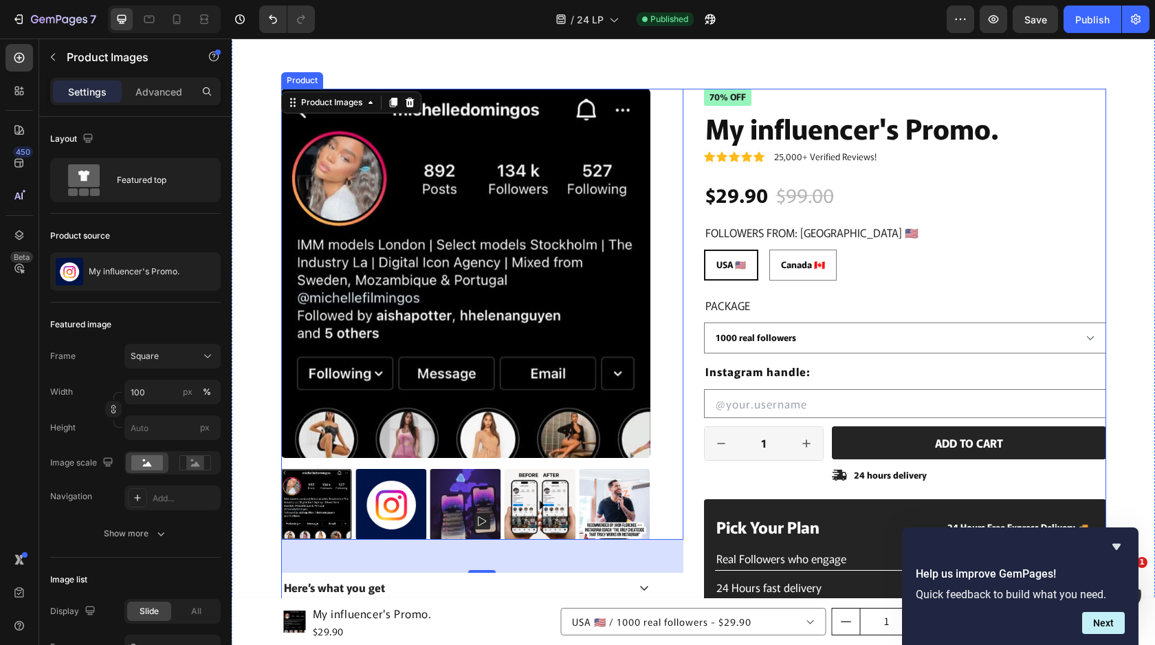
click at [695, 258] on div "Product Images 48 Here’s what you get How it works Made for you Accordion Icon …" at bounding box center [693, 407] width 825 height 636
radio input "false"
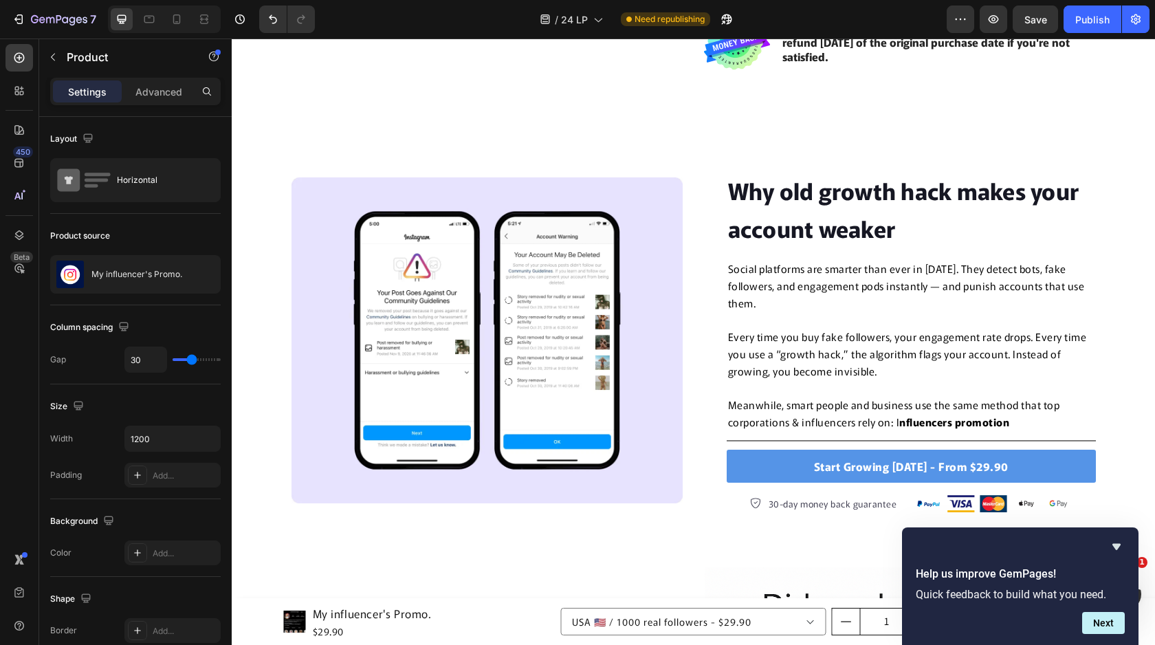
scroll to position [3416, 0]
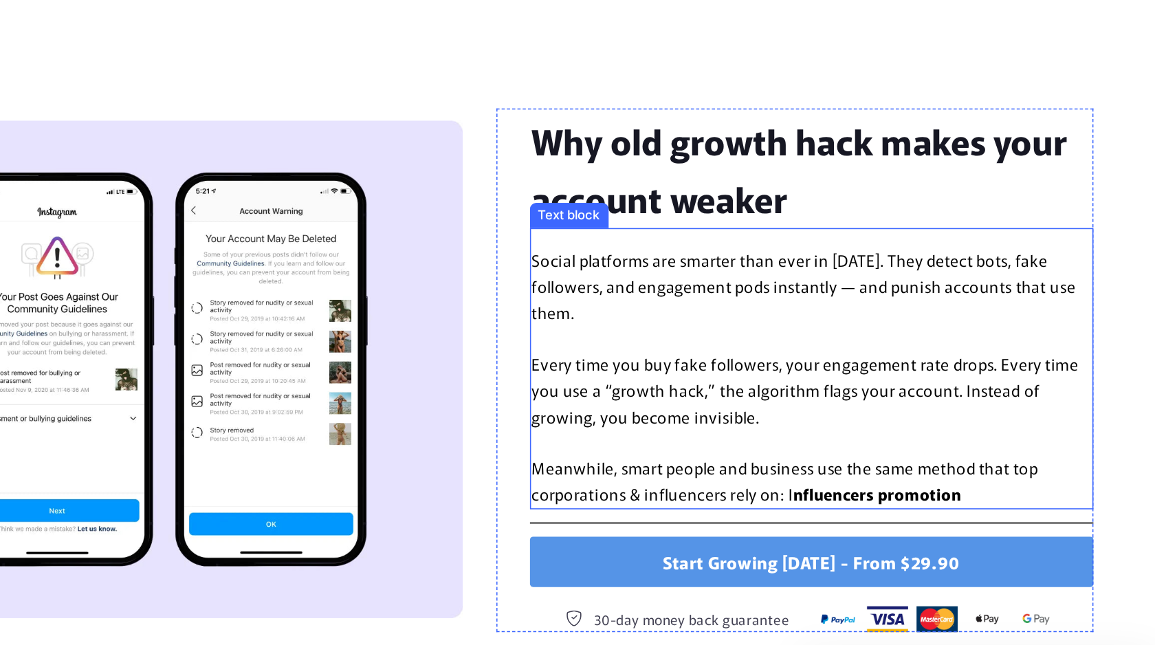
click at [552, 287] on strong "nfluencers promotion" at bounding box center [497, 292] width 110 height 14
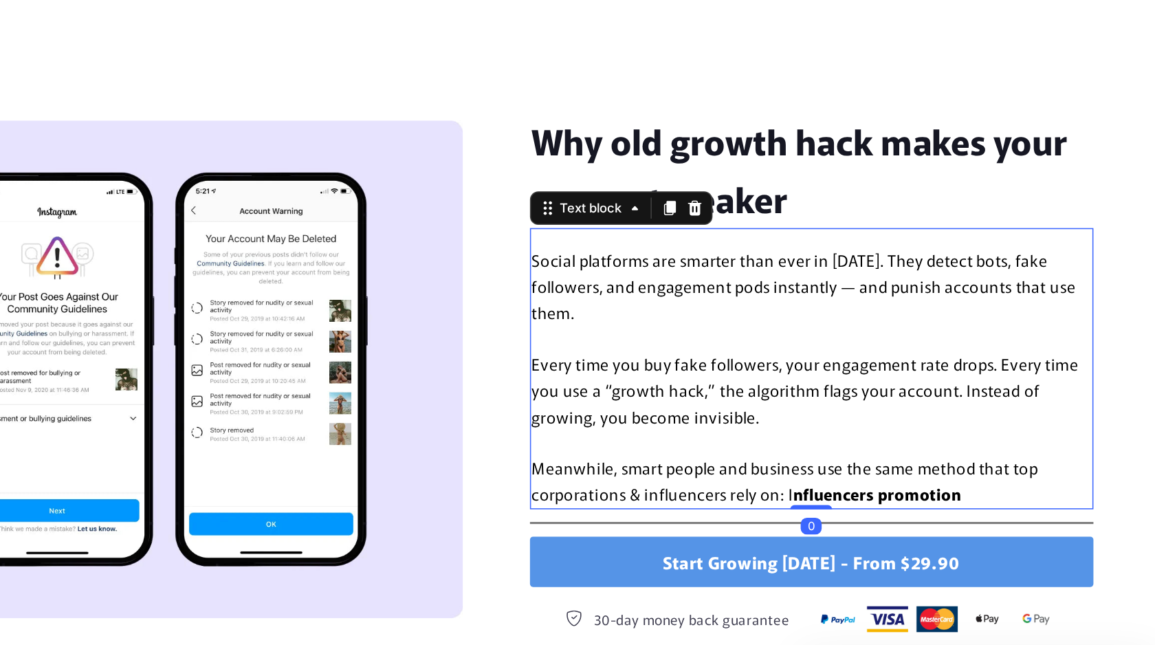
click at [552, 291] on strong "nfluencers promotion" at bounding box center [497, 292] width 110 height 14
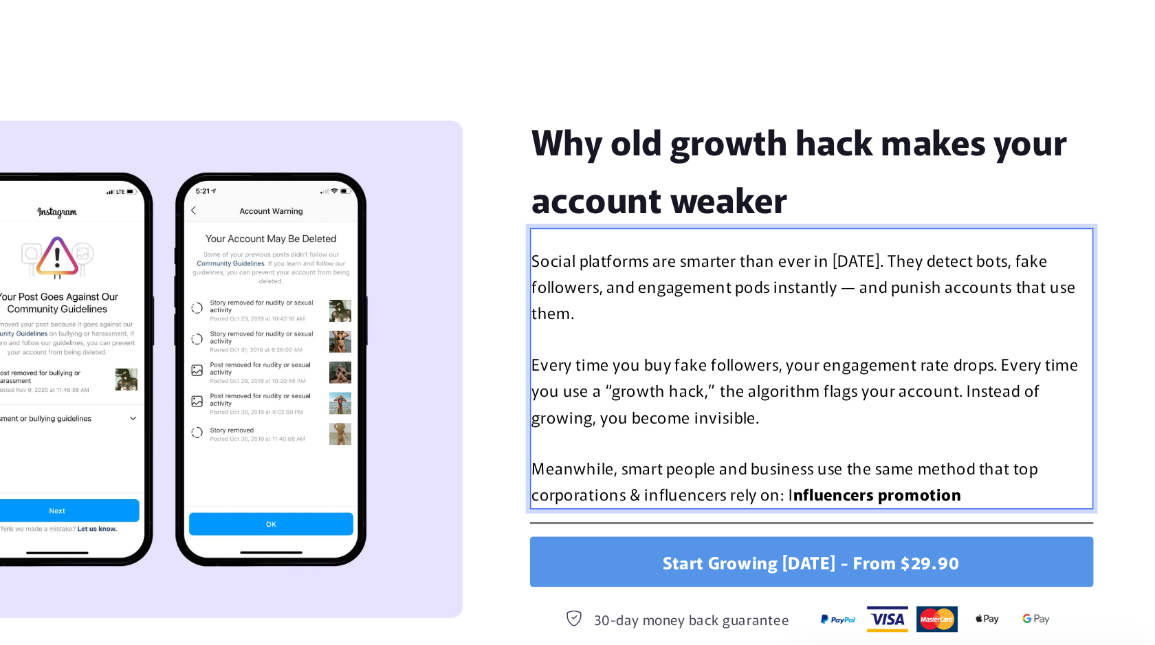
click at [457, 274] on span "Meanwhile, smart people and business use the same method that top corporations …" at bounding box center [437, 284] width 332 height 32
click at [458, 291] on span "Meanwhile, smart people and business grow using the same method that top corpor…" at bounding box center [446, 284] width 350 height 32
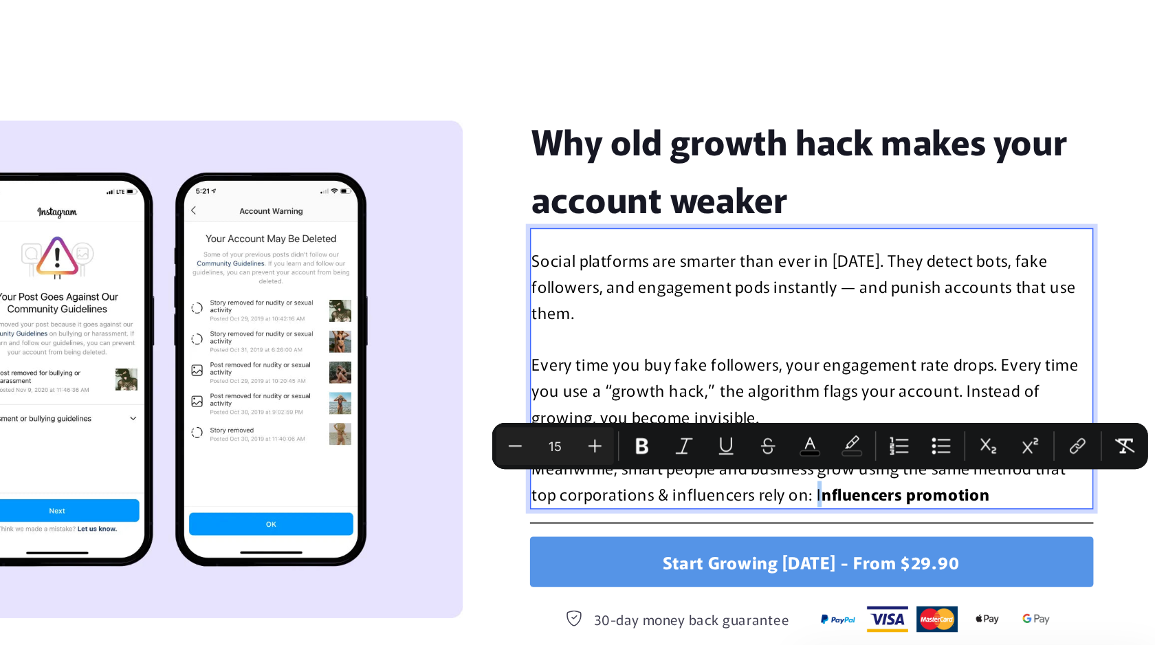
drag, startPoint x: 795, startPoint y: 389, endPoint x: 813, endPoint y: 390, distance: 18.6
click at [795, 389] on icon "Editor contextual toolbar" at bounding box center [800, 390] width 14 height 14
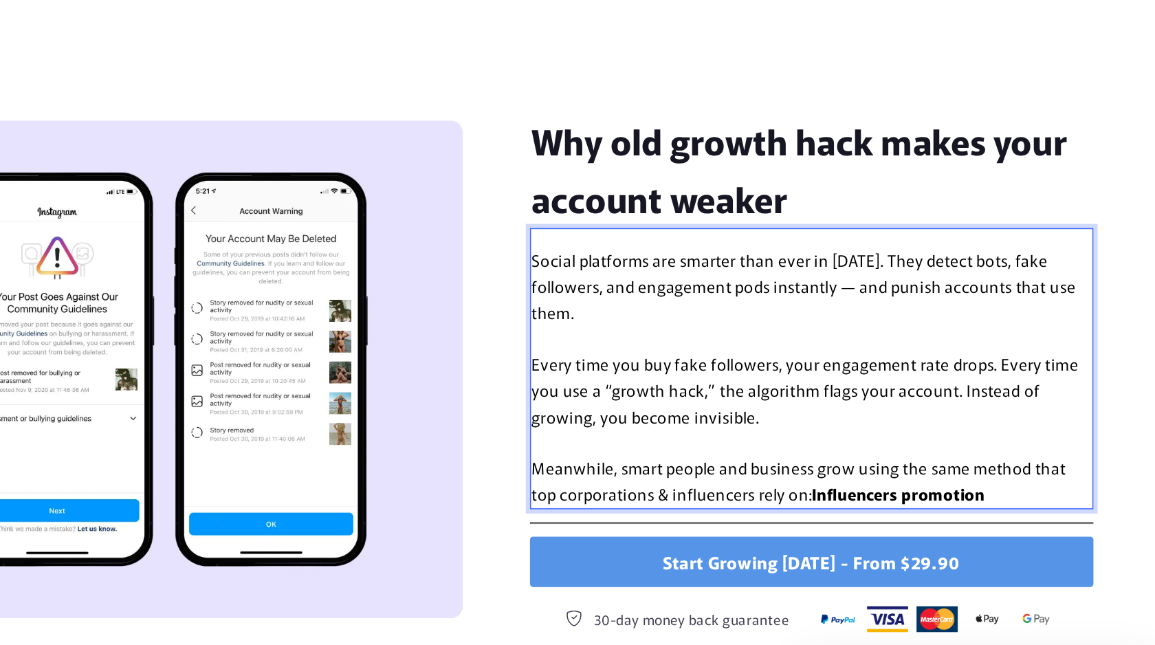
click at [411, 283] on span "Meanwhile, smart people and business grow using the same method that top corpor…" at bounding box center [446, 284] width 350 height 32
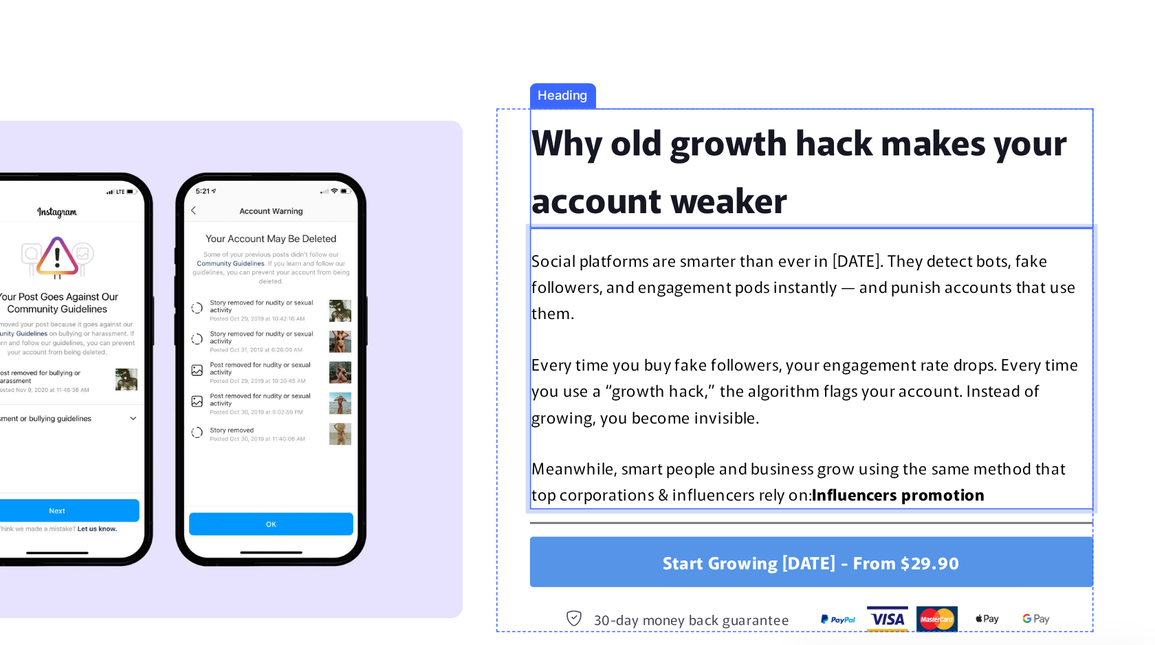
click at [388, 64] on span "Why old growth hack makes your account weaker" at bounding box center [446, 80] width 351 height 71
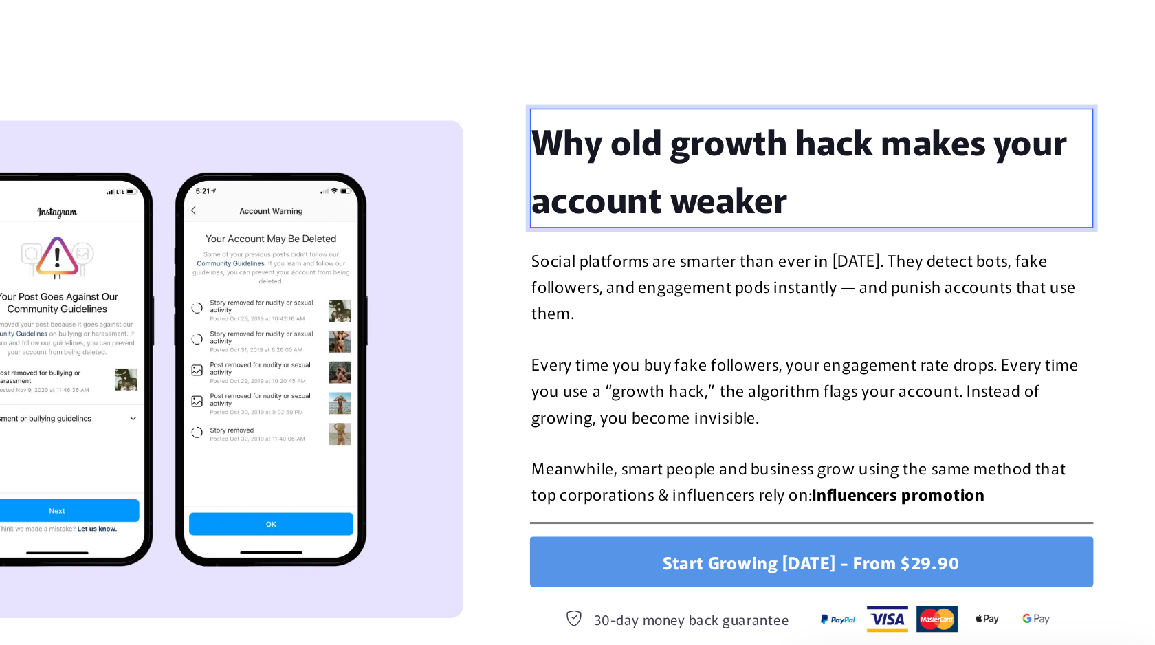
click at [372, 65] on span "Why old growth hack makes your account weaker" at bounding box center [446, 80] width 351 height 71
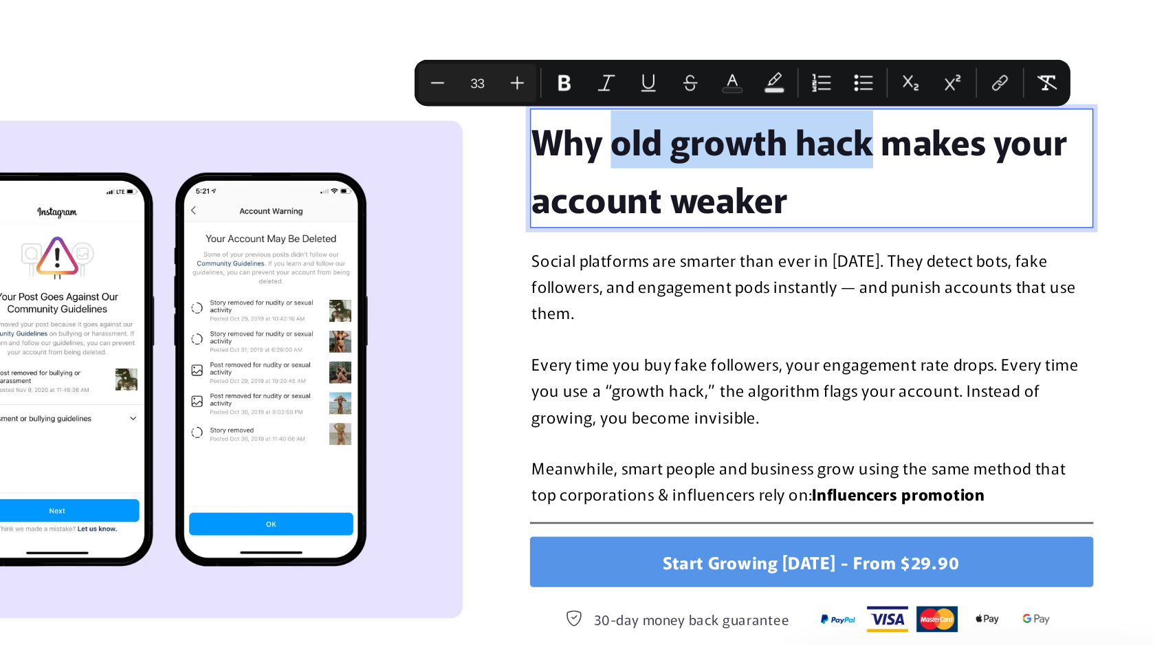
drag, startPoint x: 324, startPoint y: 64, endPoint x: 489, endPoint y: 68, distance: 165.7
click at [489, 68] on span "Why old growth hack makes your account weaker" at bounding box center [446, 80] width 351 height 71
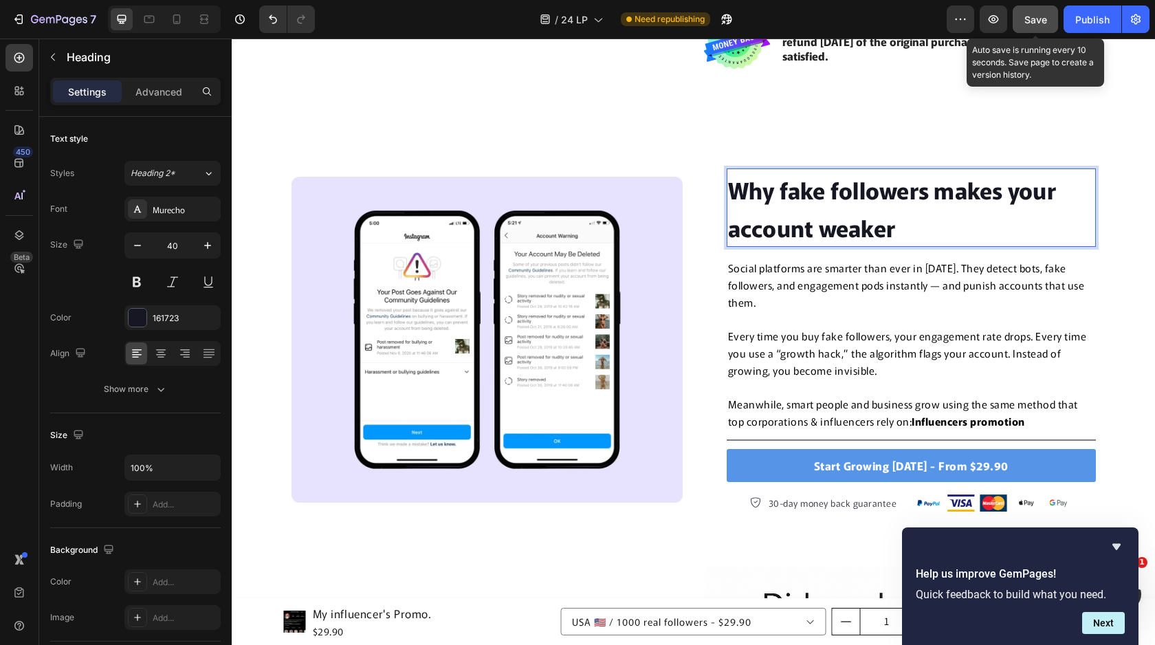
click at [1037, 22] on span "Save" at bounding box center [1035, 20] width 23 height 12
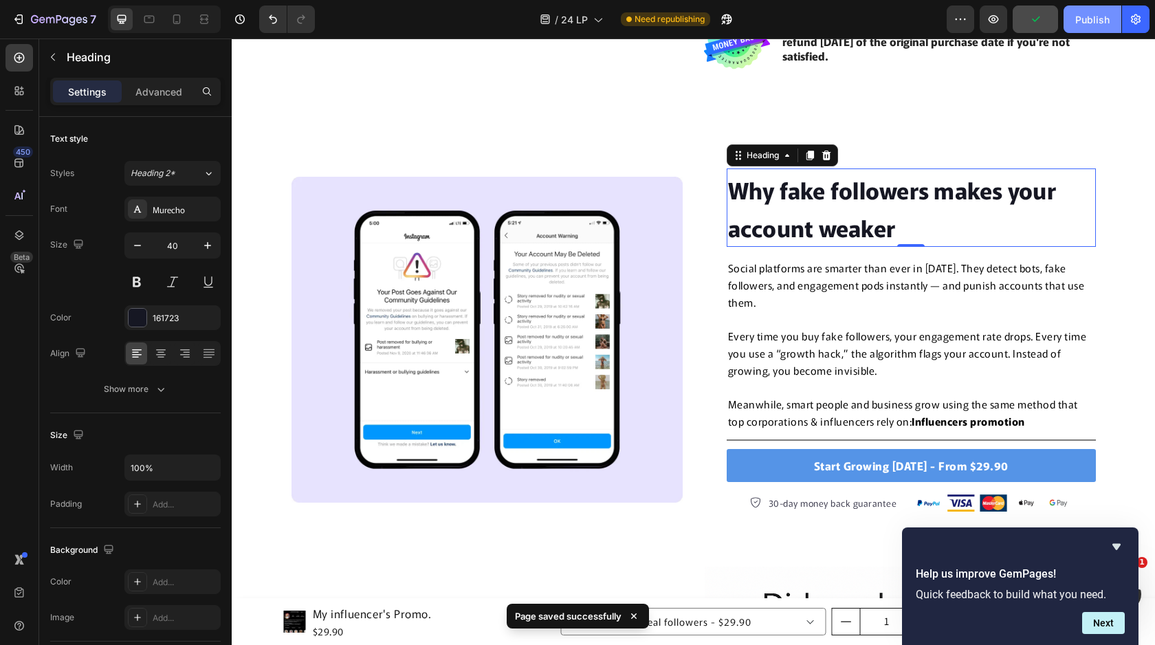
click at [1085, 23] on div "Publish" at bounding box center [1092, 19] width 34 height 14
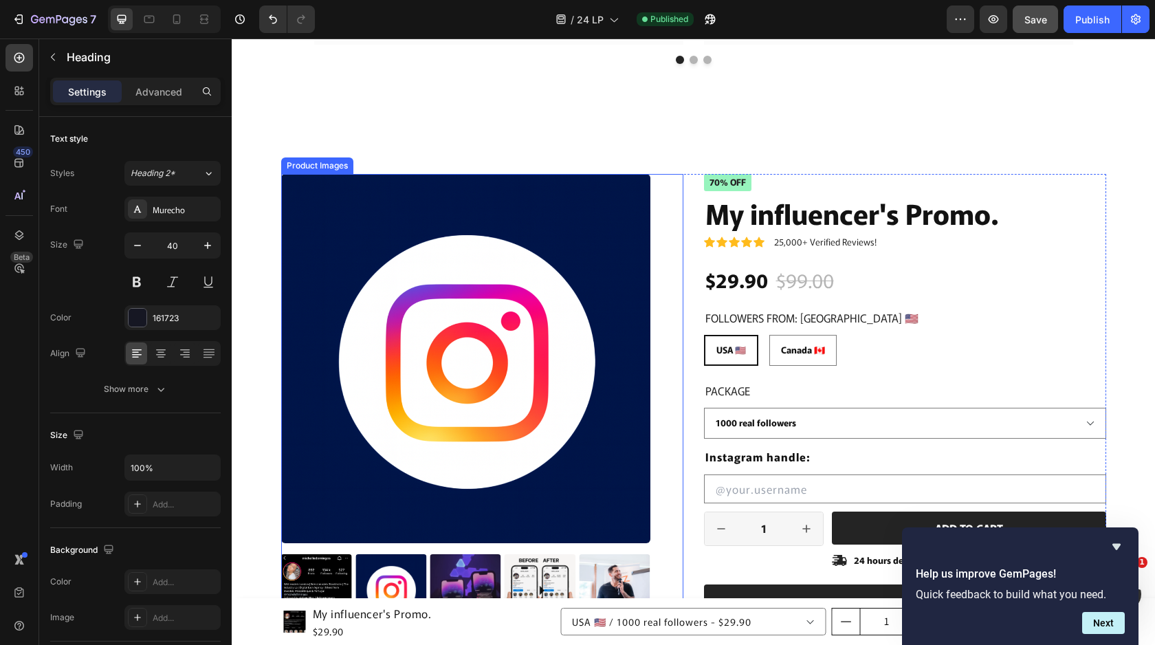
scroll to position [2872, 0]
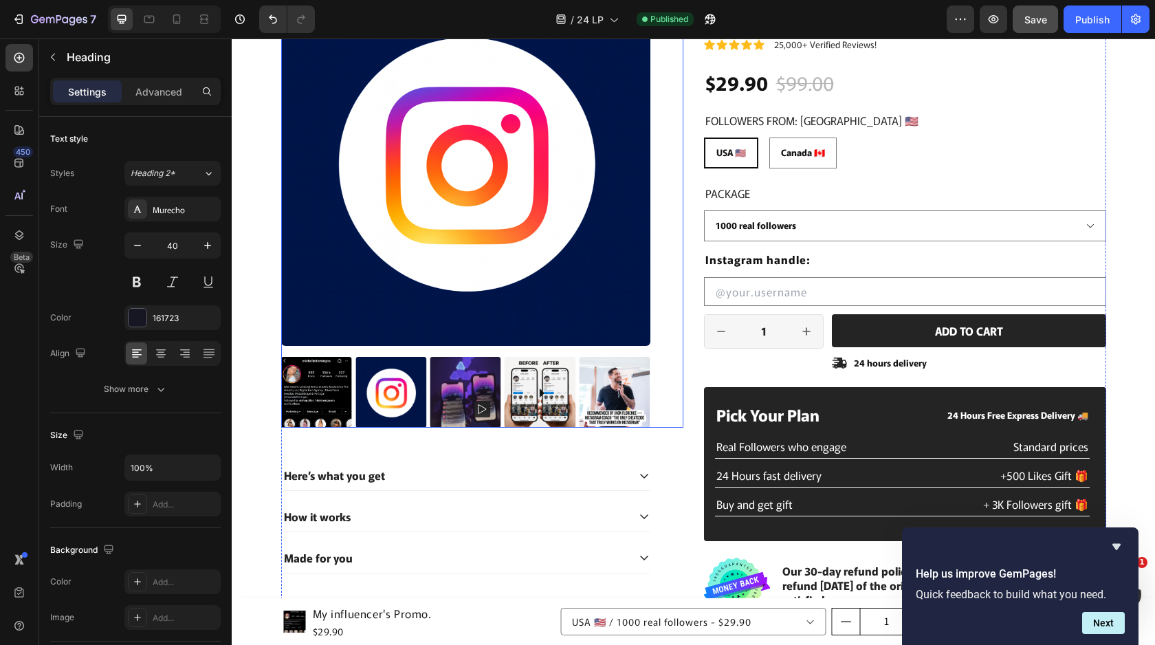
click at [324, 388] on img at bounding box center [315, 392] width 71 height 71
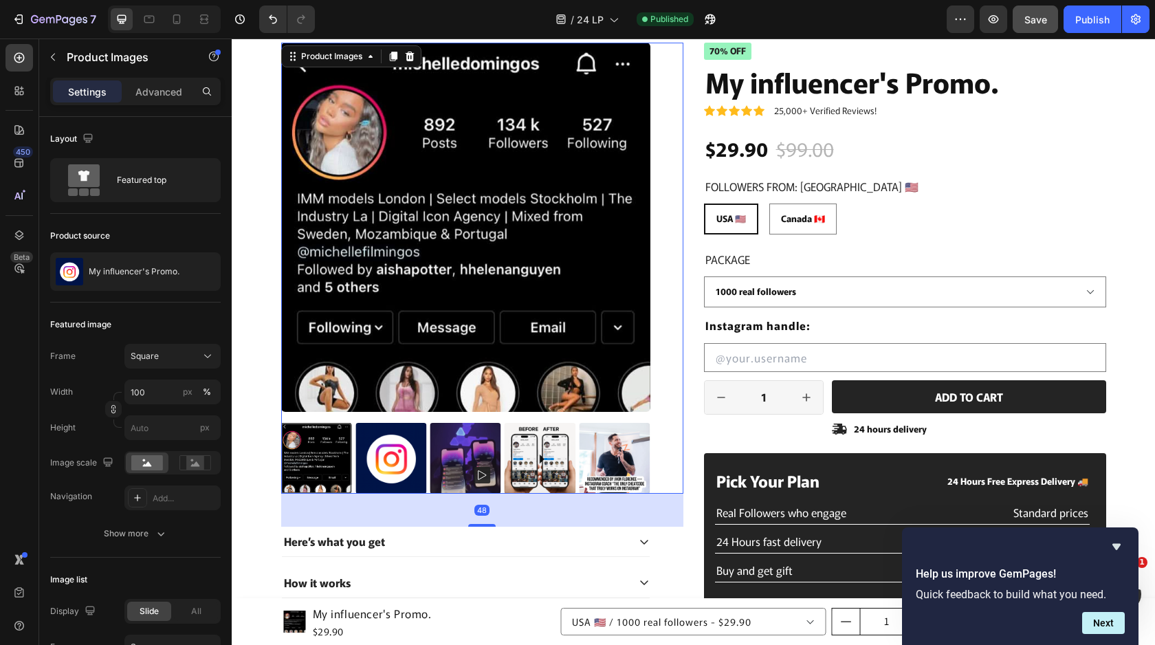
scroll to position [2777, 0]
